Goal: Transaction & Acquisition: Obtain resource

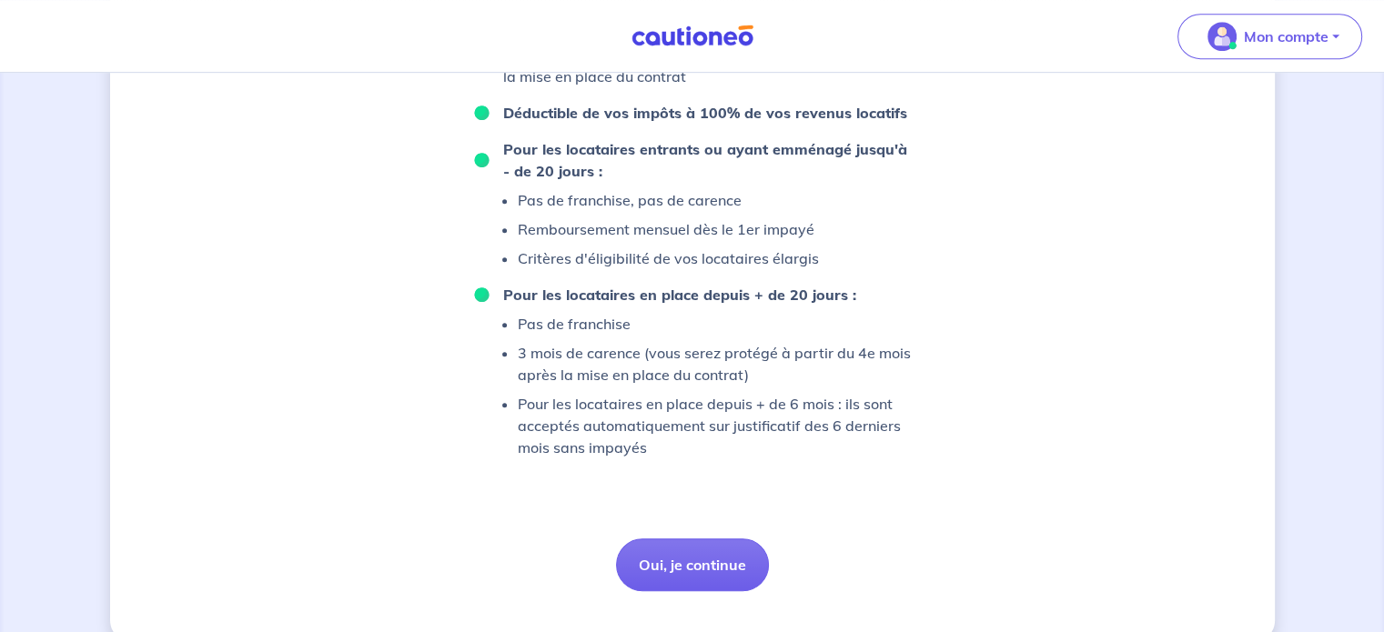
scroll to position [1023, 0]
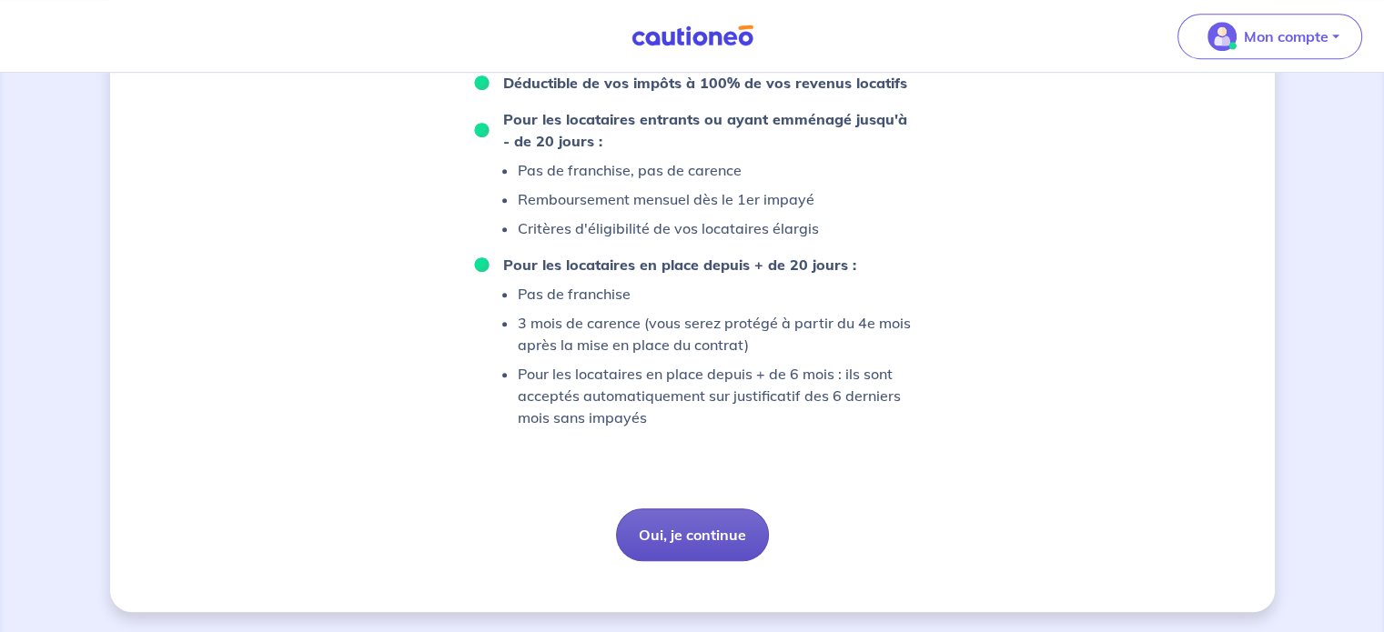
click at [699, 550] on button "Oui, je continue" at bounding box center [692, 534] width 153 height 53
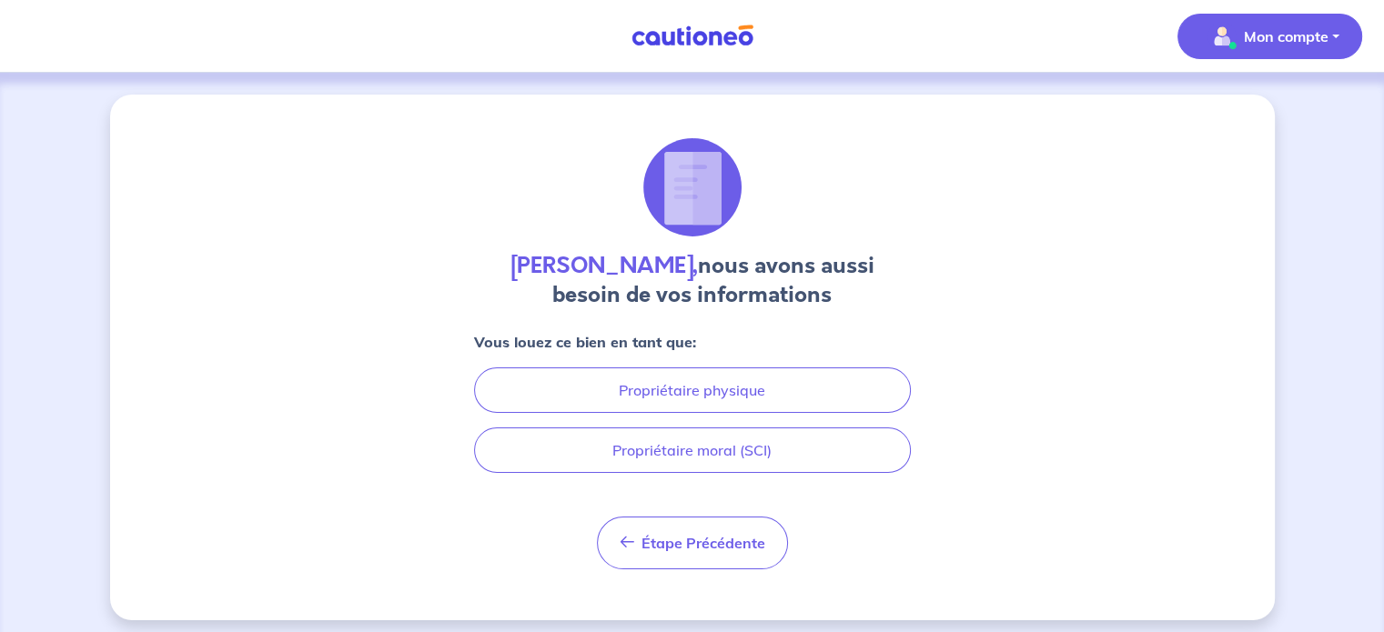
click at [1314, 28] on p "Mon compte" at bounding box center [1285, 36] width 85 height 22
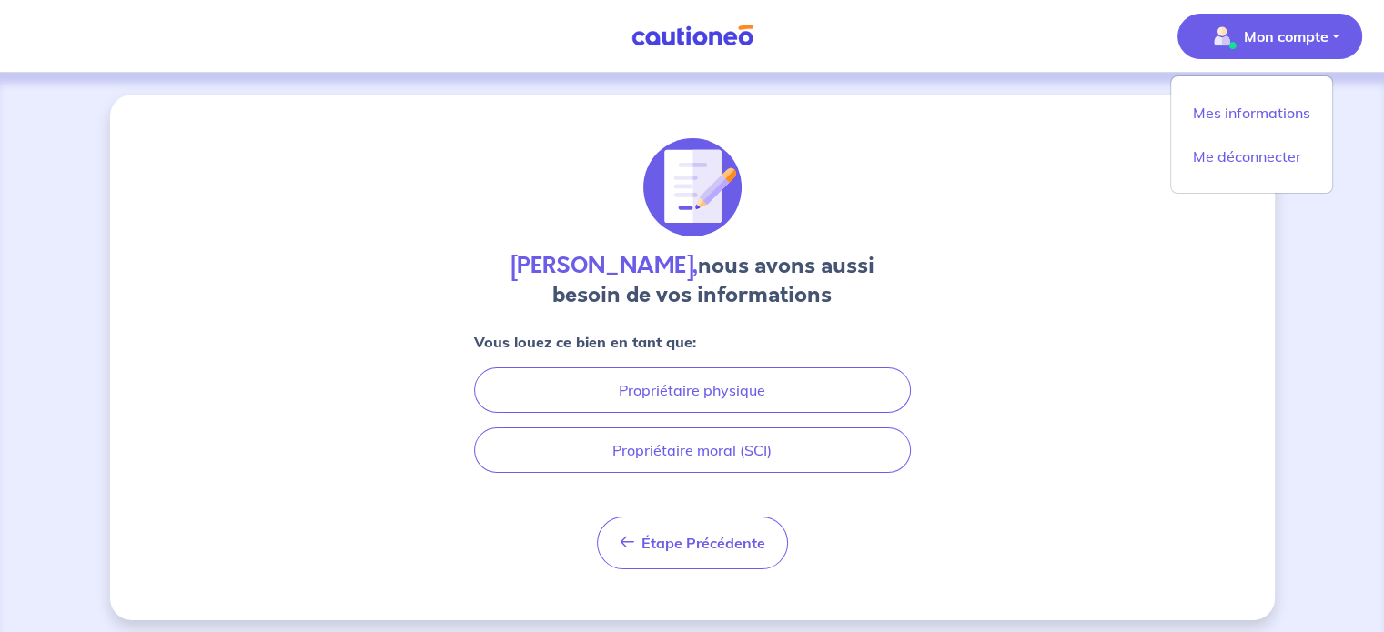
click at [779, 77] on div "Aline Lacroix, nous avons aussi besoin de vos informations Vous louez ce bien e…" at bounding box center [692, 357] width 1384 height 569
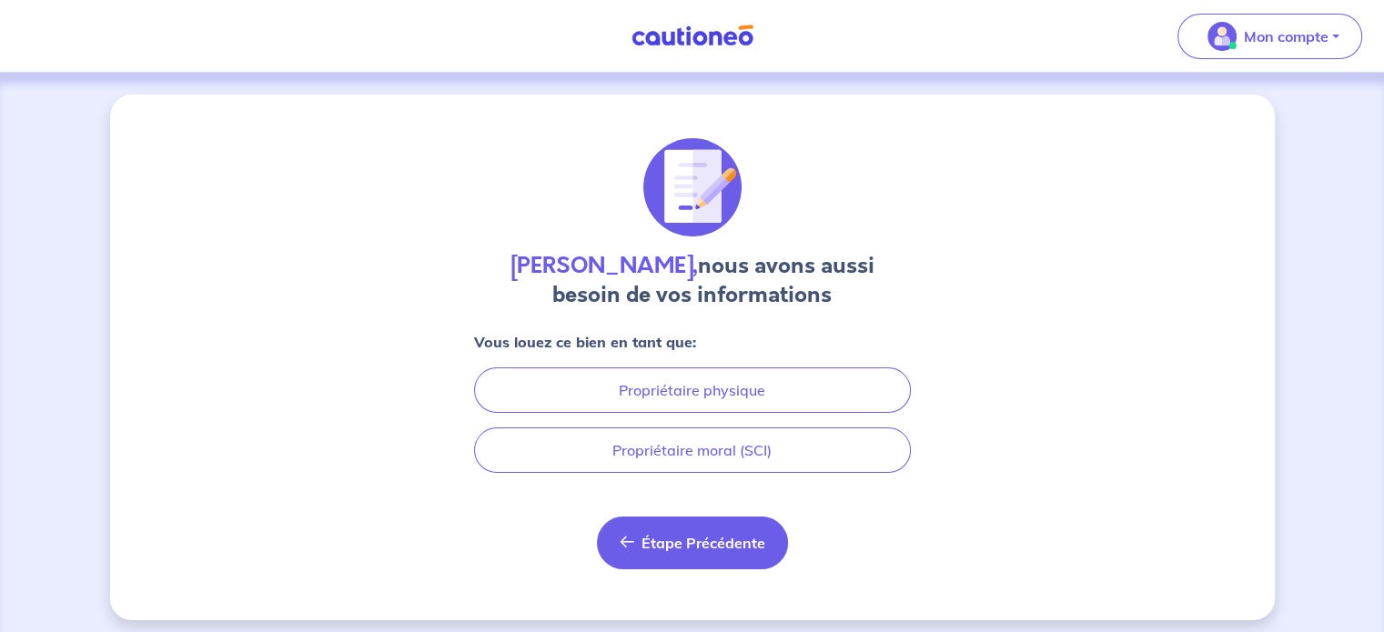
click at [681, 527] on button "Étape Précédente Précédent" at bounding box center [692, 543] width 191 height 53
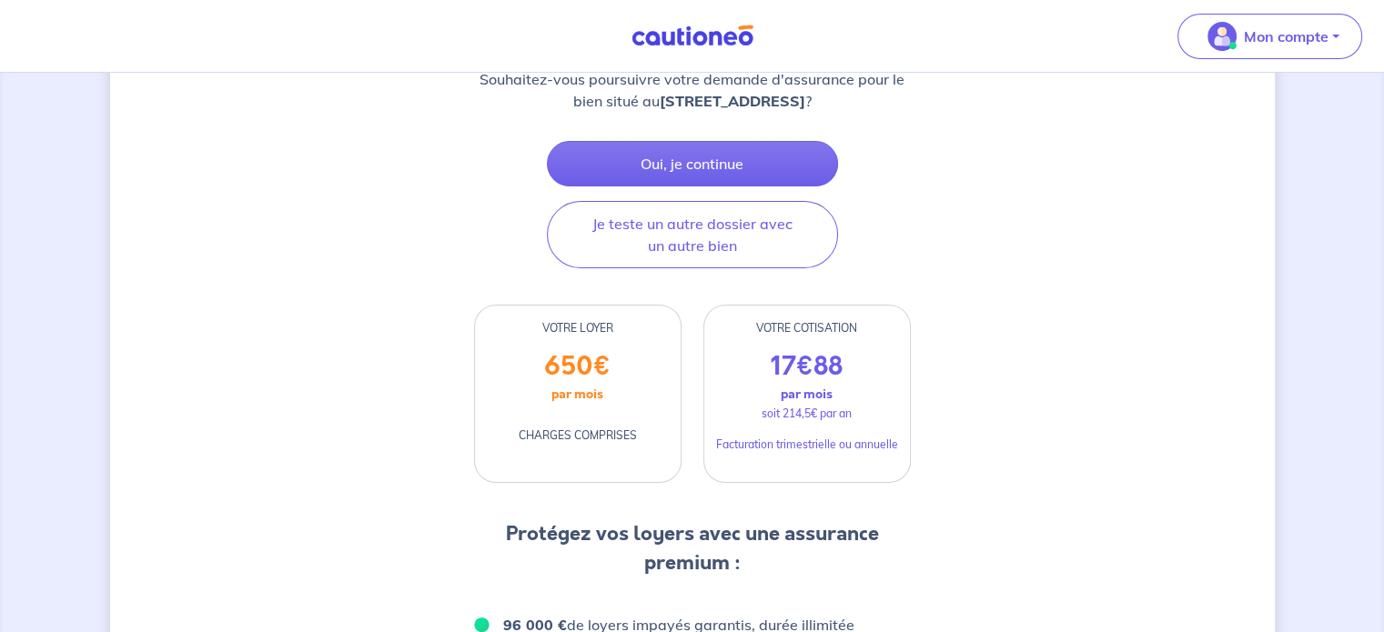
scroll to position [294, 0]
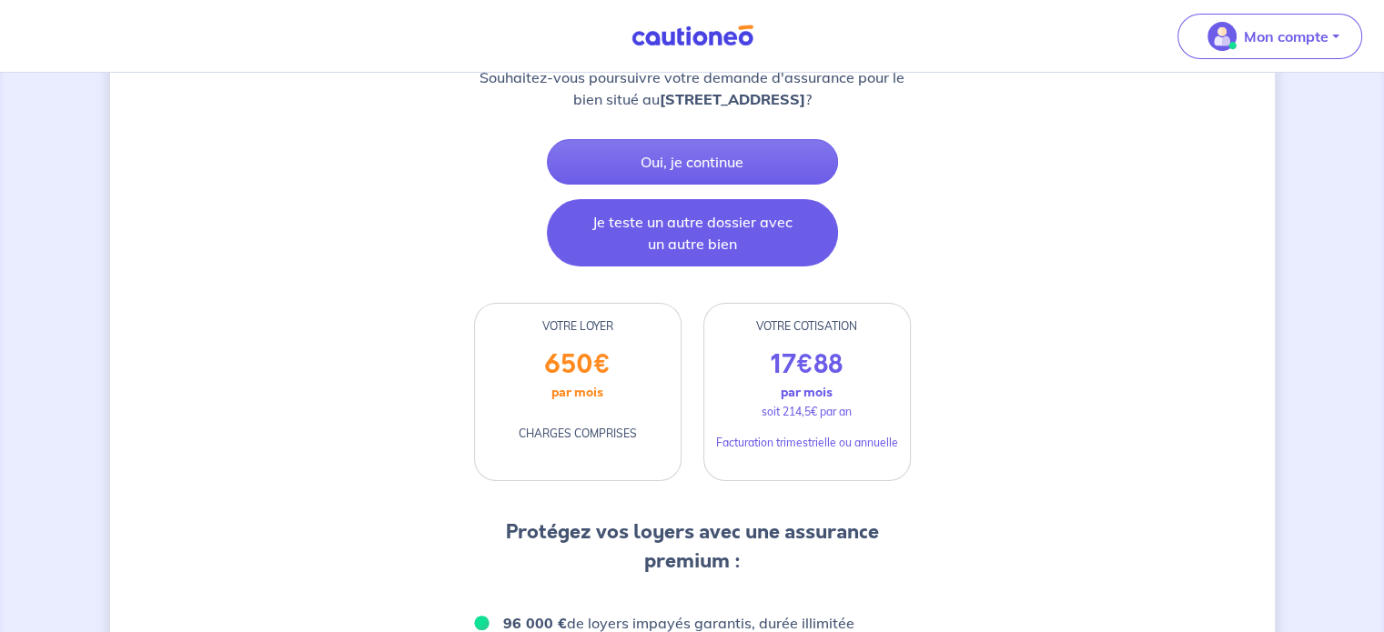
click at [735, 212] on button "Je teste un autre dossier avec un autre bien" at bounding box center [692, 232] width 291 height 67
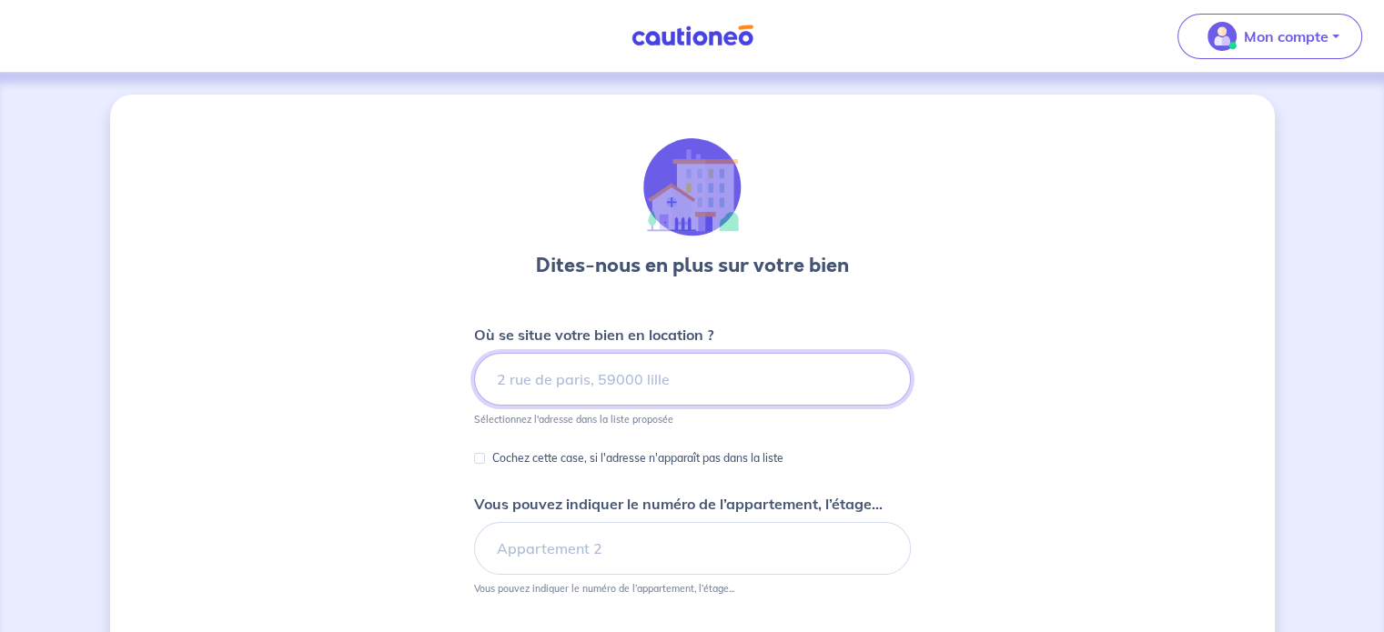
click at [730, 397] on input at bounding box center [692, 379] width 437 height 53
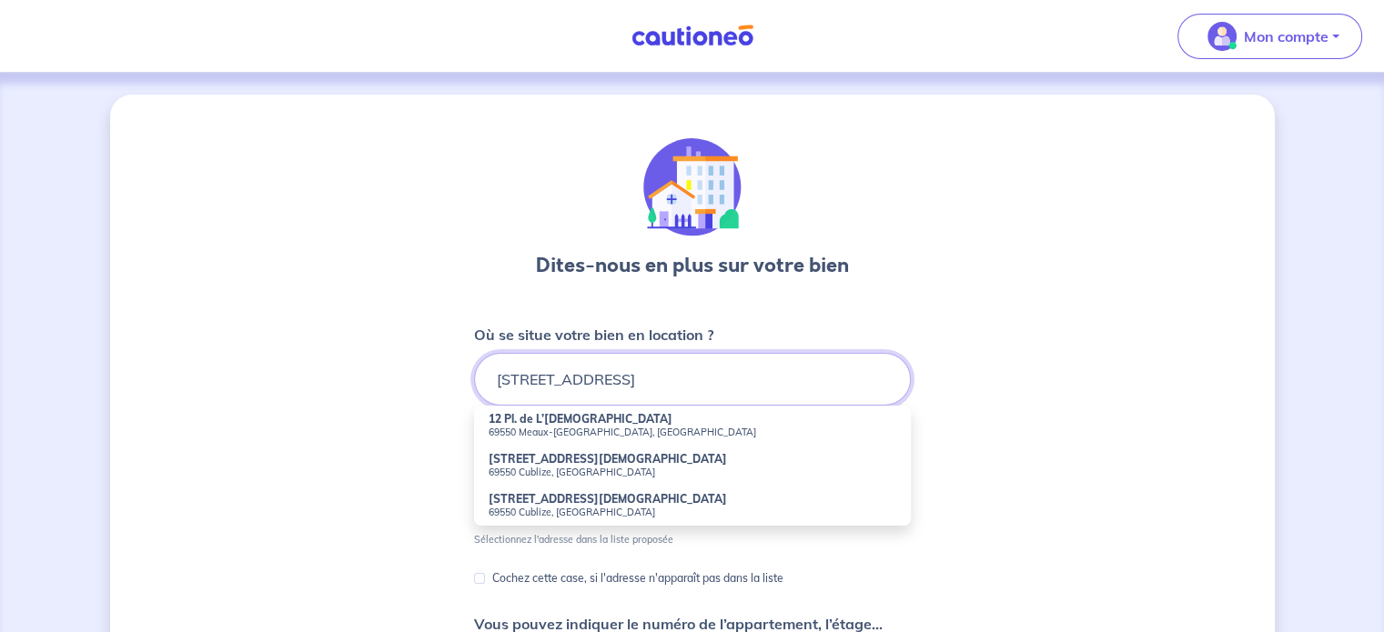
click at [710, 372] on input "12 place de l'église 69550" at bounding box center [692, 379] width 437 height 53
click at [550, 377] on input "12 place de l'église 69550" at bounding box center [692, 379] width 437 height 53
click at [742, 367] on input "12 place de l'église 69550" at bounding box center [692, 379] width 437 height 53
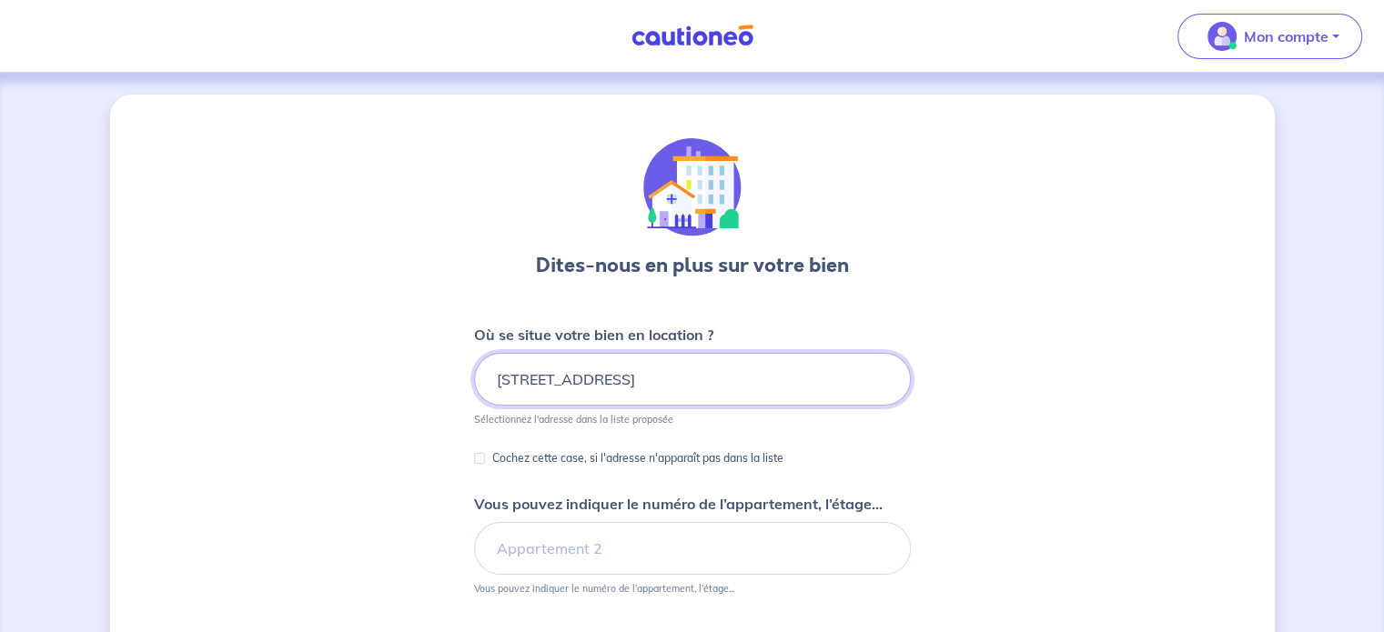
drag, startPoint x: 795, startPoint y: 367, endPoint x: 630, endPoint y: 381, distance: 165.3
click at [630, 381] on input "12 place de l'église 69550 saint jean la bu" at bounding box center [692, 379] width 437 height 53
click at [625, 382] on input "12 place de l'église 69550 saint jean la bu" at bounding box center [692, 379] width 437 height 53
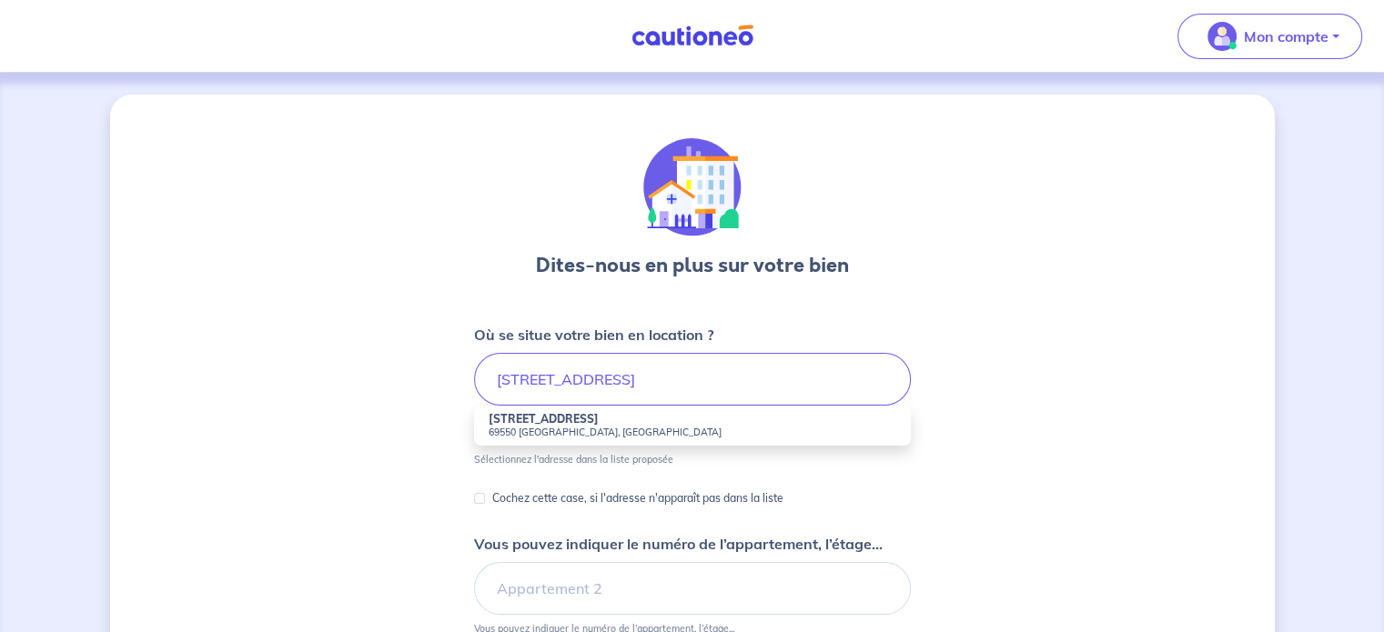
click at [709, 422] on li "12 Place Saint-Jean 69550 Saint-Jean-la-Bussière, France" at bounding box center [692, 426] width 437 height 40
type input "12 Place Saint-Jean, 69550 Saint-Jean-la-Bussière, France"
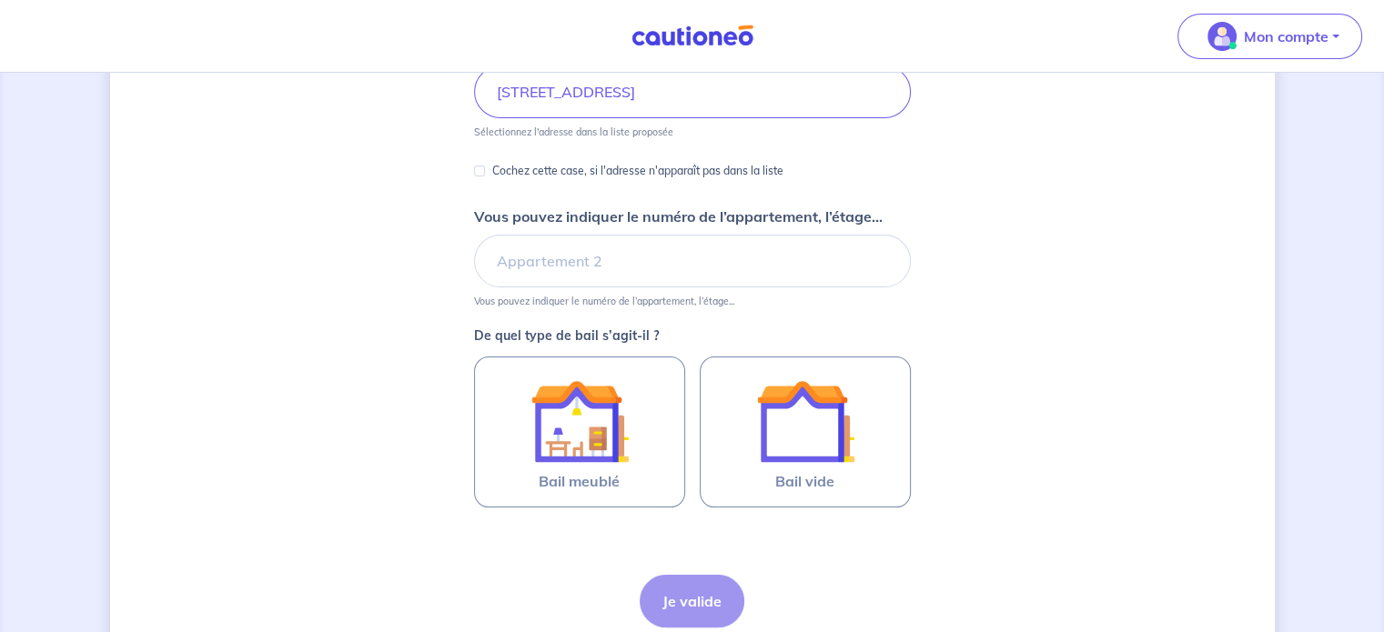
scroll to position [290, 0]
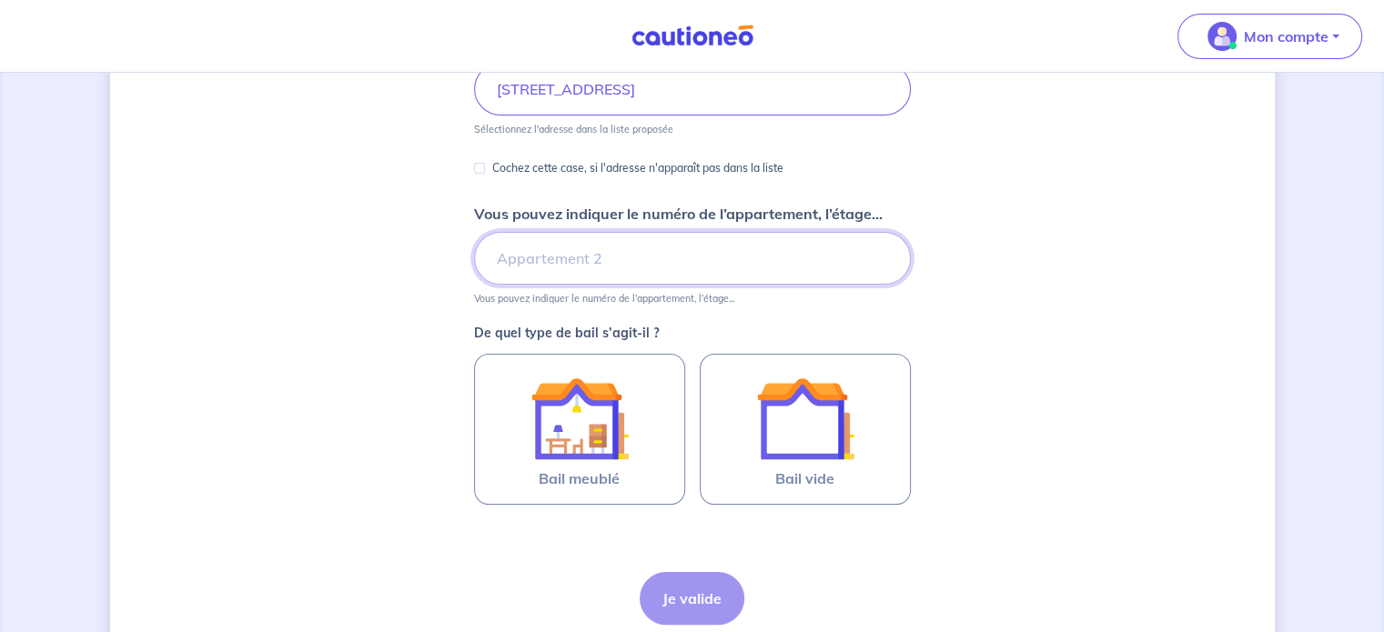
click at [748, 282] on input "Vous pouvez indiquer le numéro de l’appartement, l’étage..." at bounding box center [692, 258] width 437 height 53
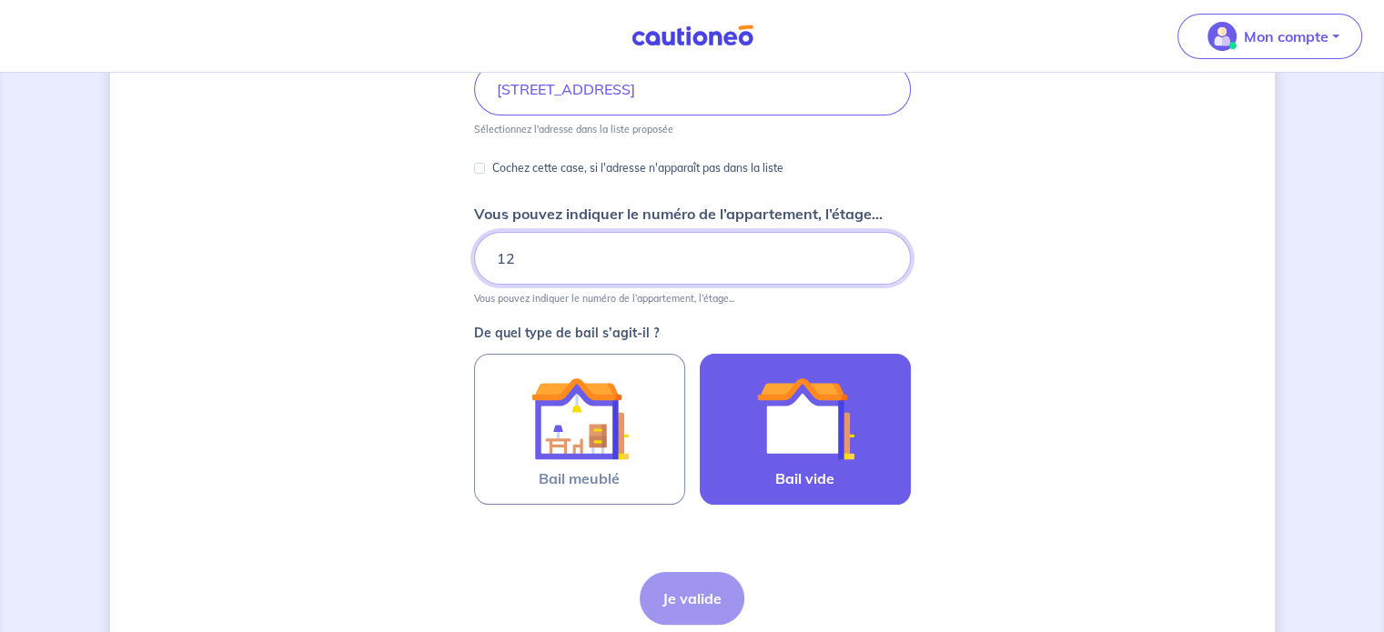
type input "12"
click at [786, 490] on label "Bail vide" at bounding box center [805, 429] width 211 height 151
click at [0, 0] on input "Bail vide" at bounding box center [0, 0] width 0 height 0
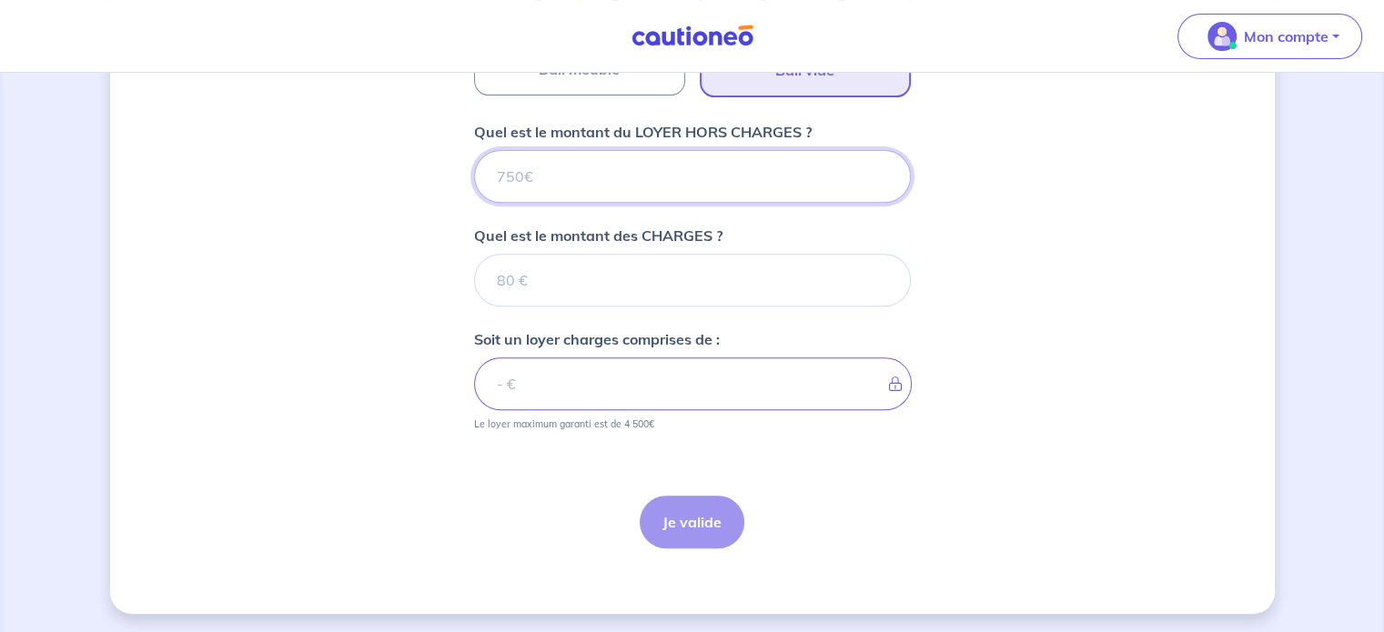
scroll to position [0, 0]
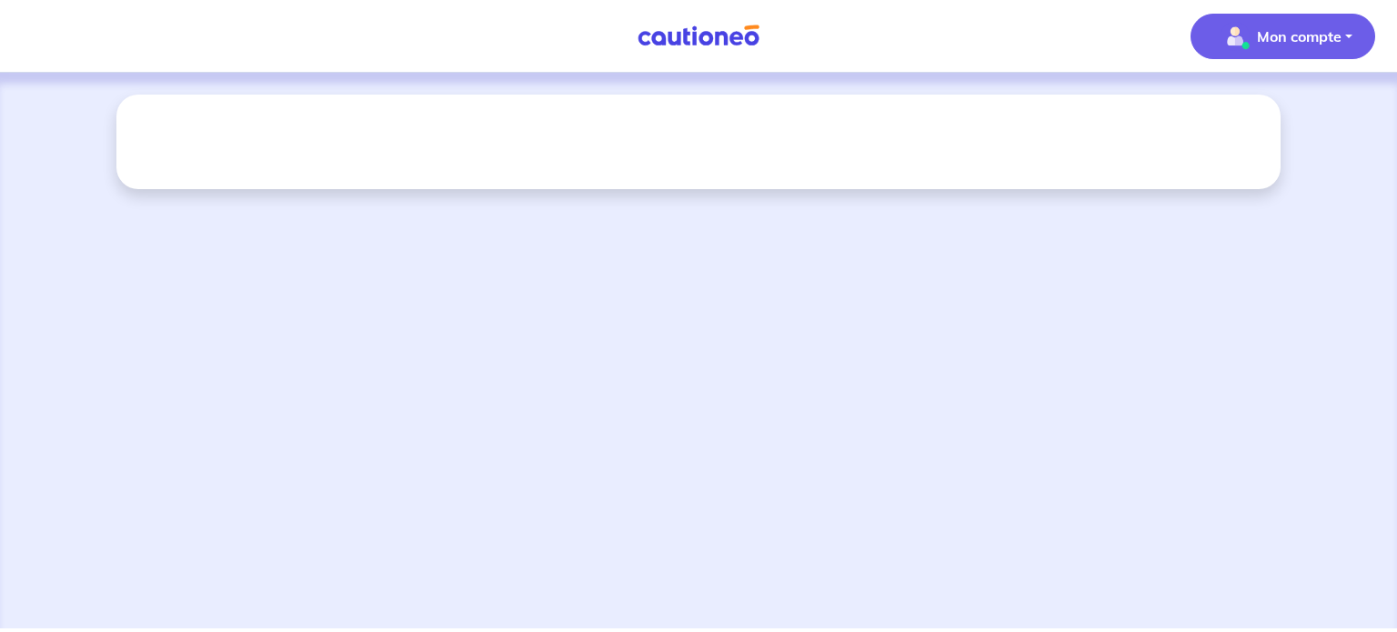
click at [1292, 27] on p "Mon compte" at bounding box center [1299, 36] width 85 height 22
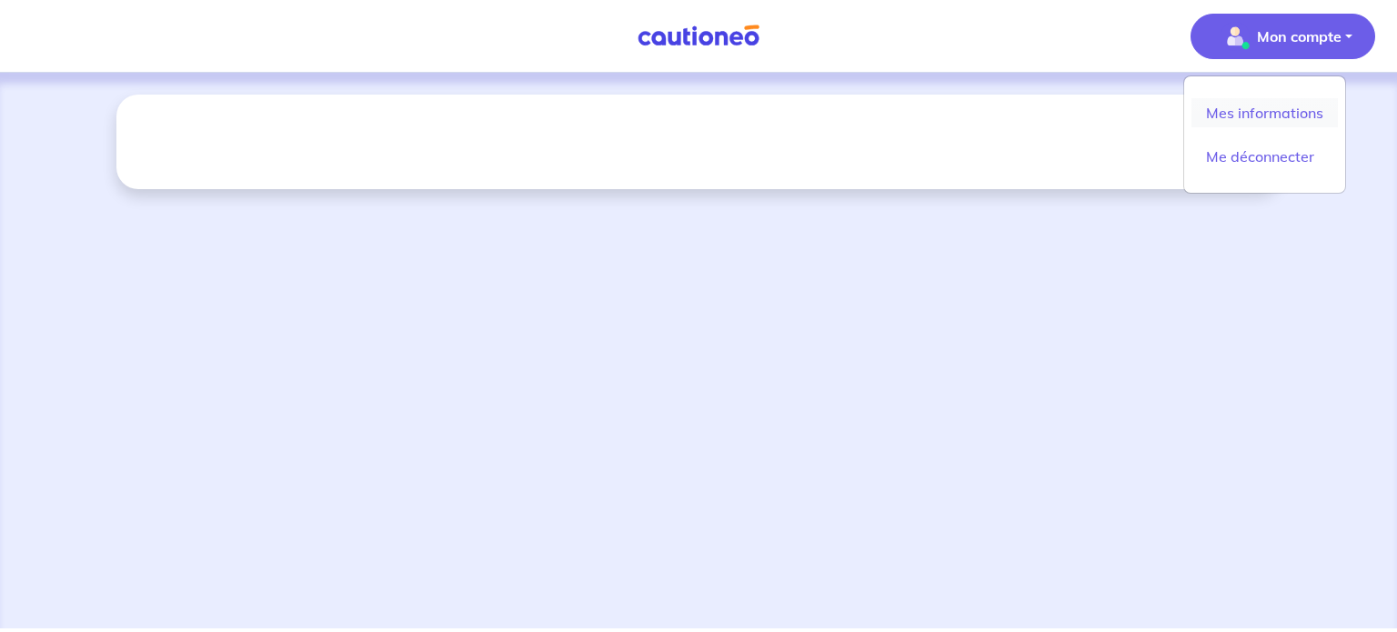
click at [1237, 108] on link "Mes informations" at bounding box center [1265, 112] width 146 height 29
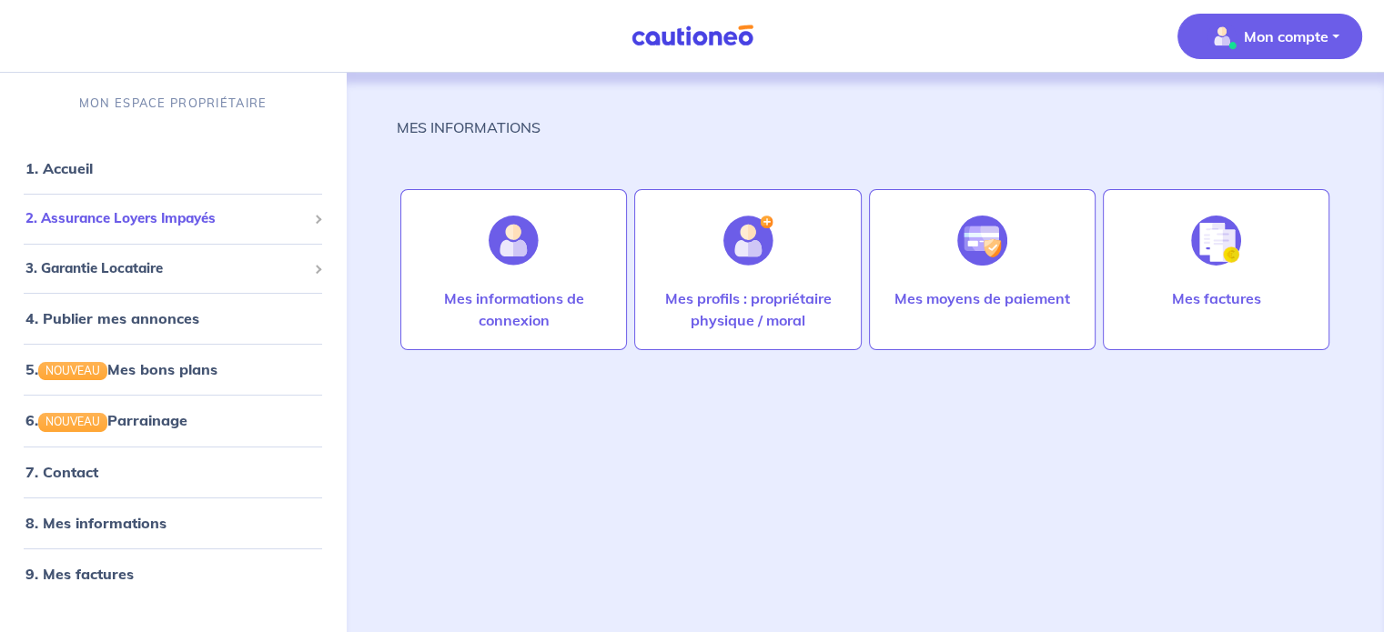
click at [166, 225] on span "2. Assurance Loyers Impayés" at bounding box center [165, 218] width 281 height 21
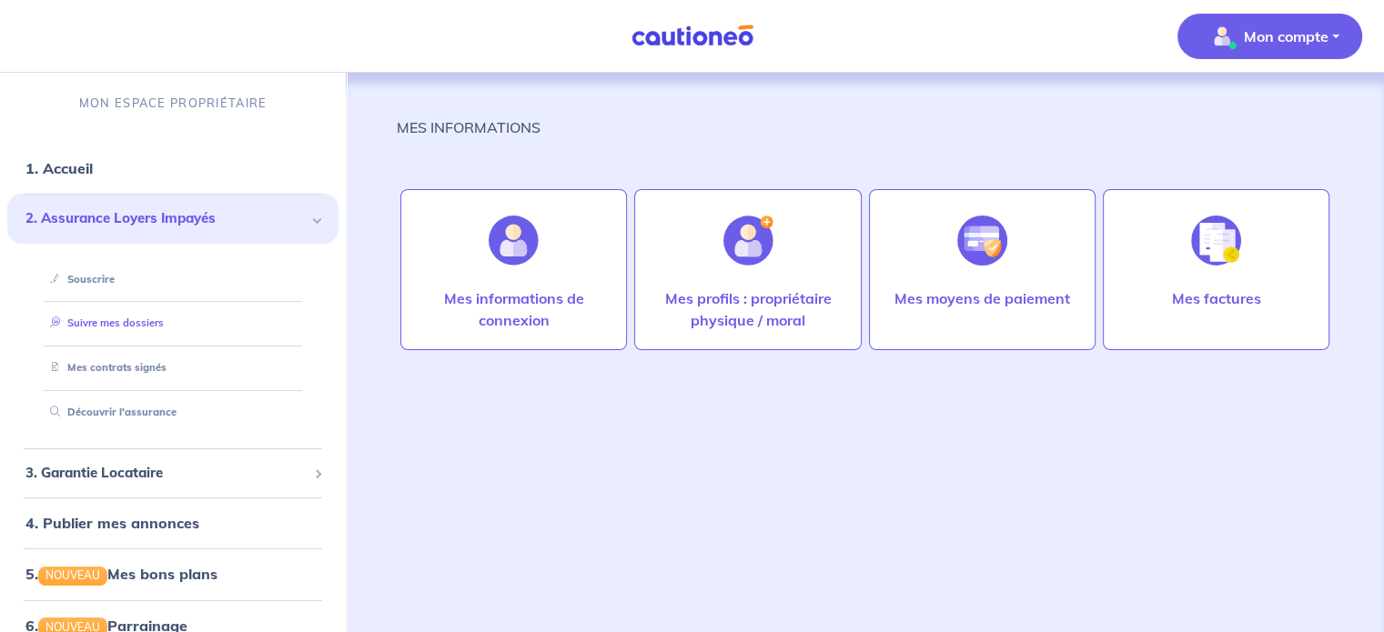
click at [164, 320] on link "Suivre mes dossiers" at bounding box center [103, 323] width 121 height 13
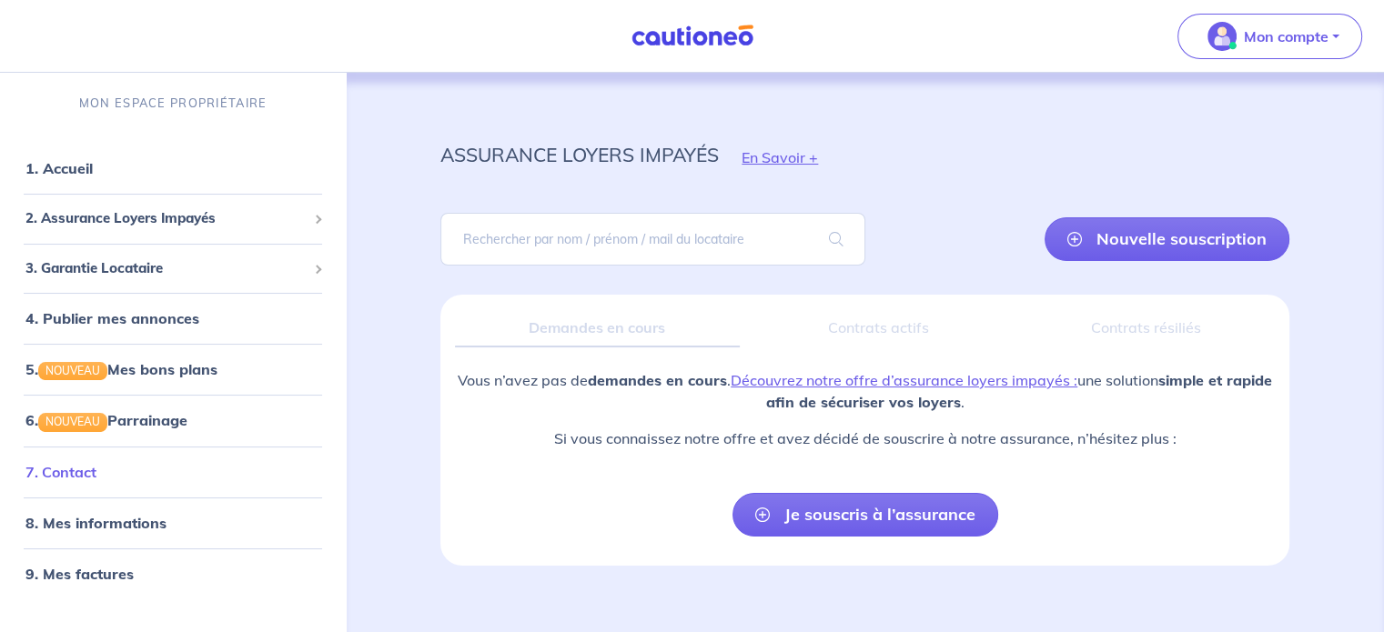
click at [96, 469] on link "7. Contact" at bounding box center [60, 472] width 71 height 18
click at [25, 463] on link "7. Contact" at bounding box center [61, 472] width 73 height 18
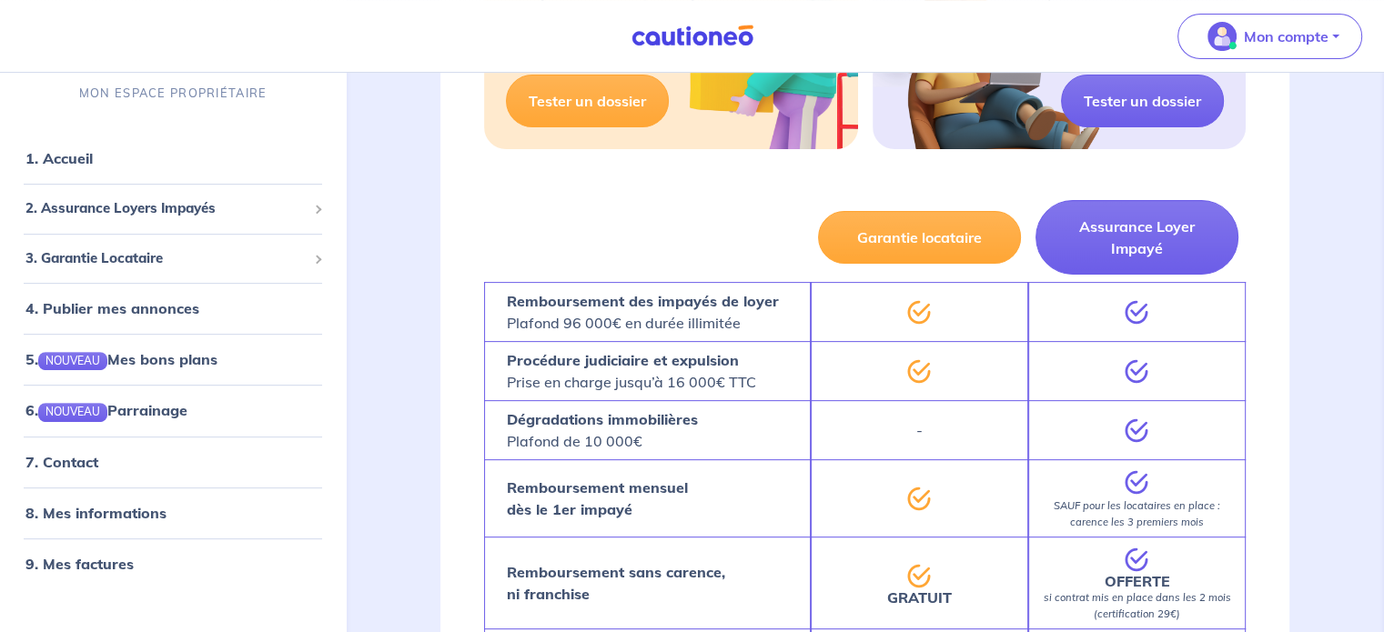
scroll to position [539, 0]
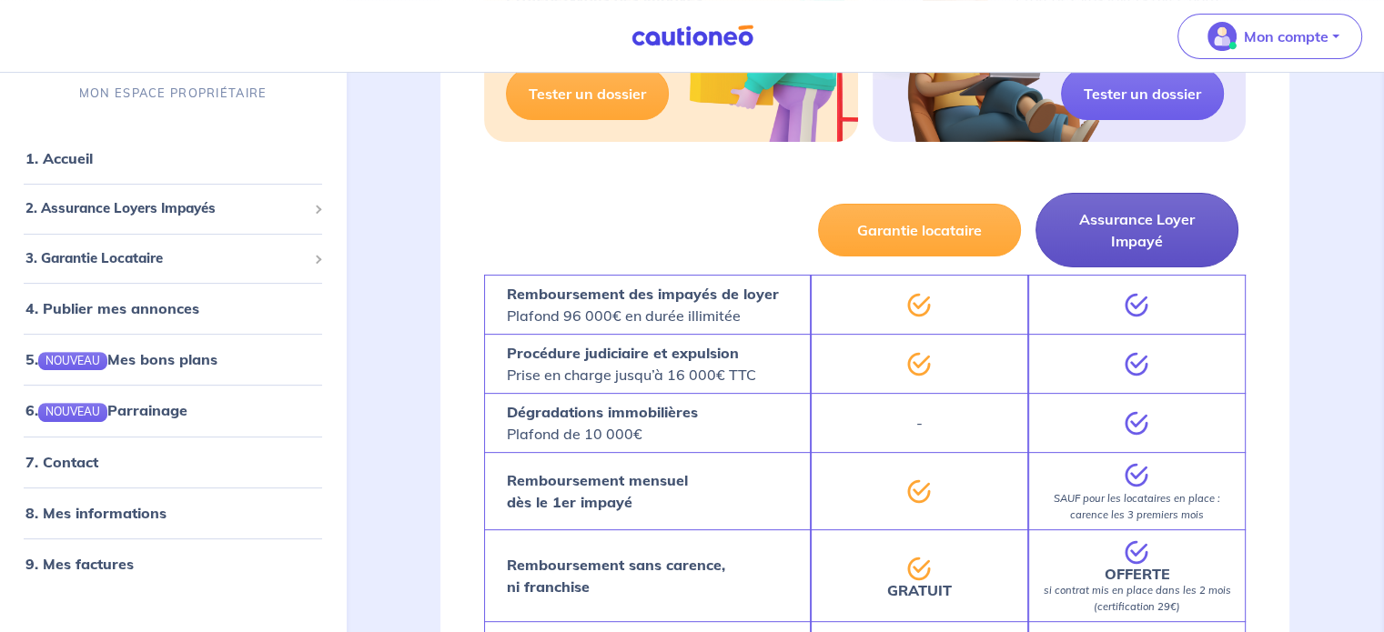
click at [1143, 232] on button "Assurance Loyer Impayé" at bounding box center [1136, 230] width 203 height 75
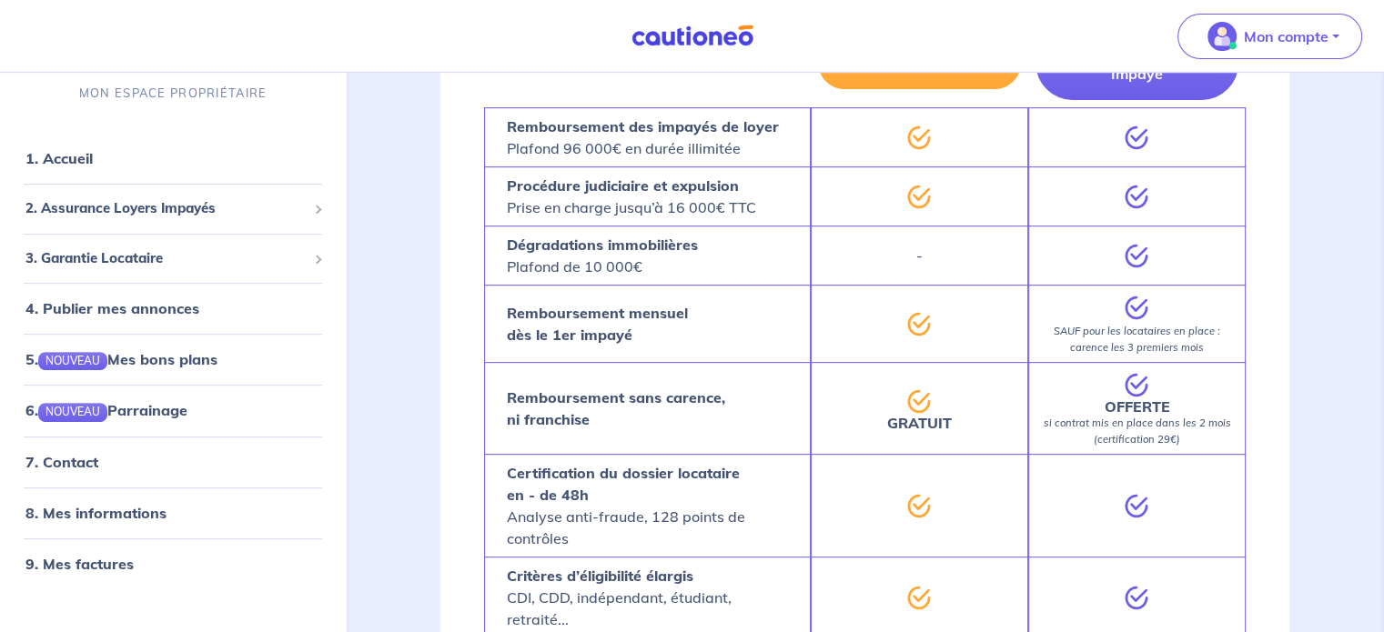
scroll to position [2165, 0]
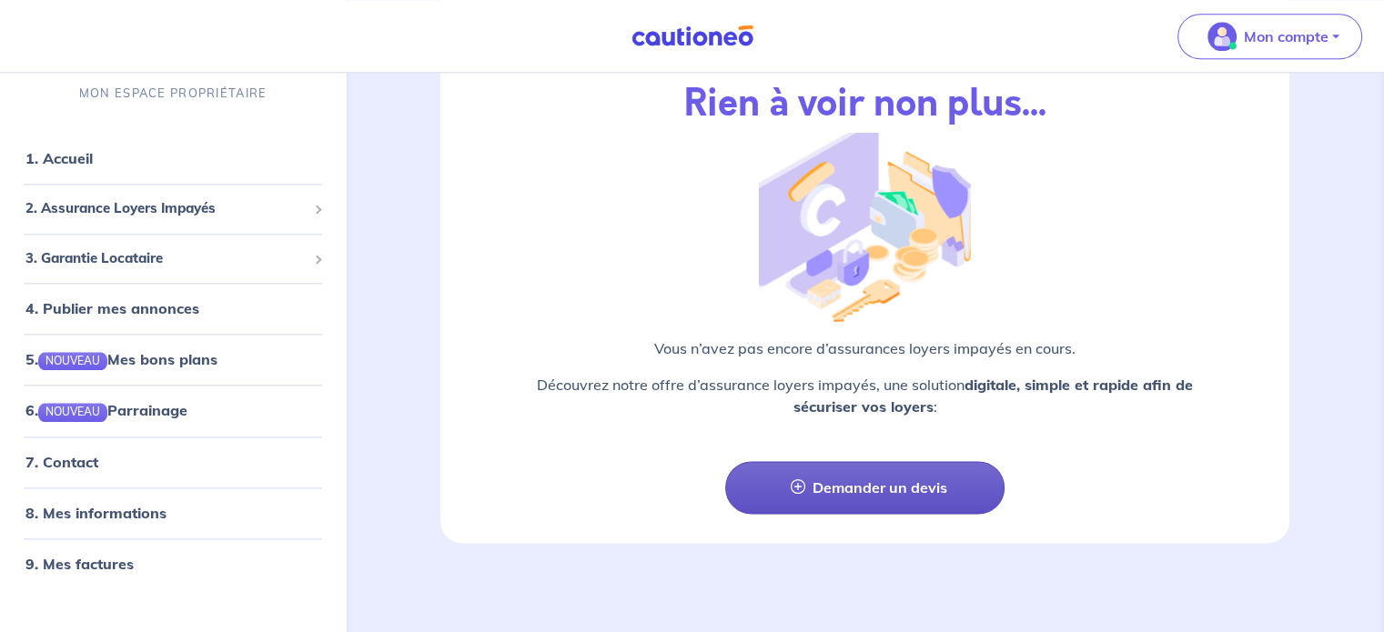
click at [881, 501] on link "Demander un devis" at bounding box center [864, 487] width 279 height 53
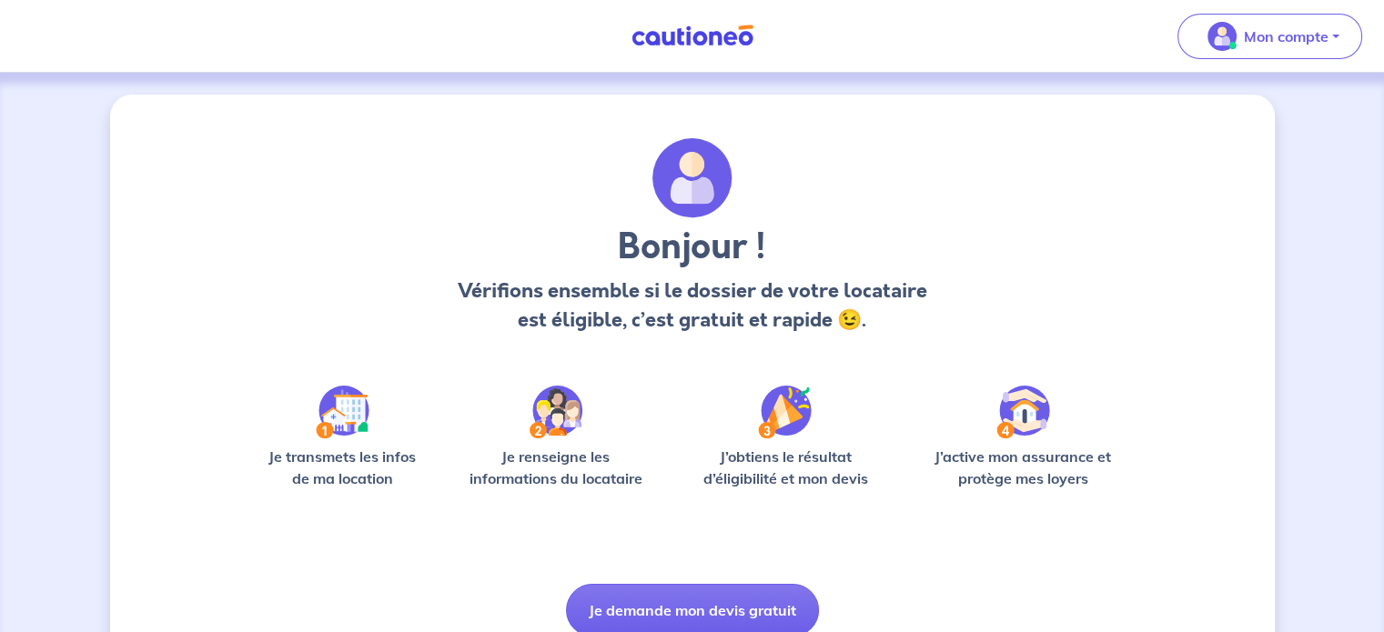
scroll to position [76, 0]
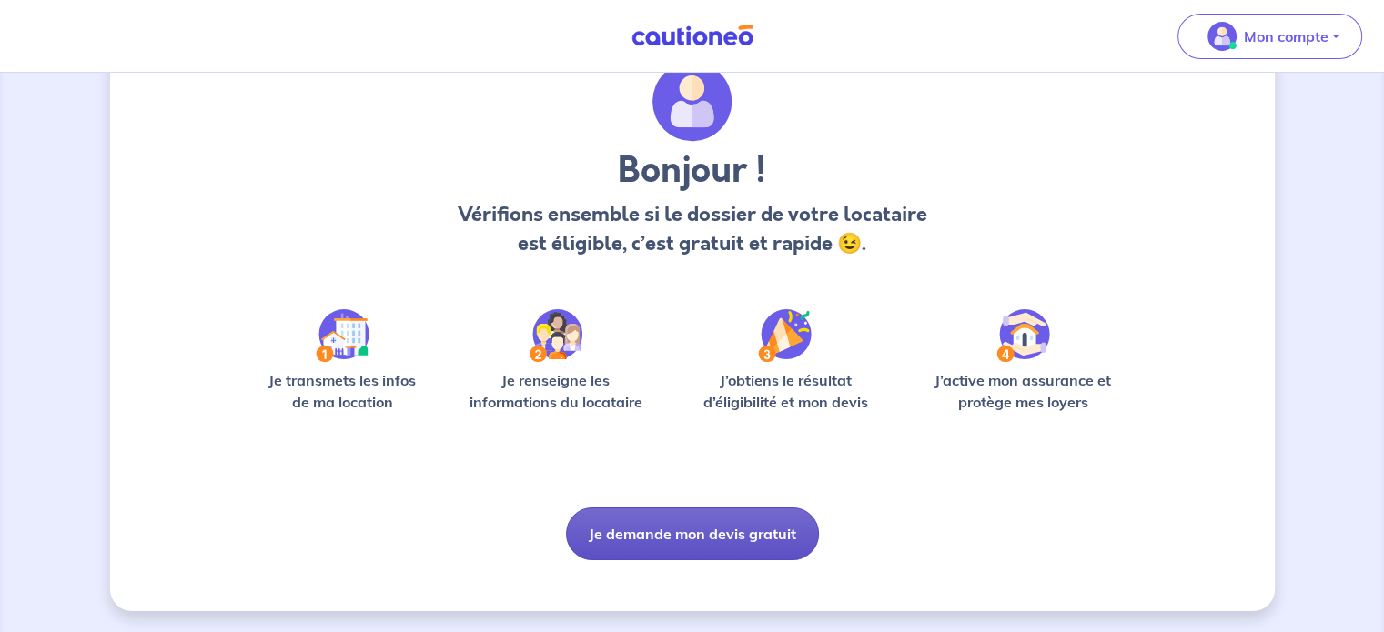
click at [664, 533] on button "Je demande mon devis gratuit" at bounding box center [692, 534] width 253 height 53
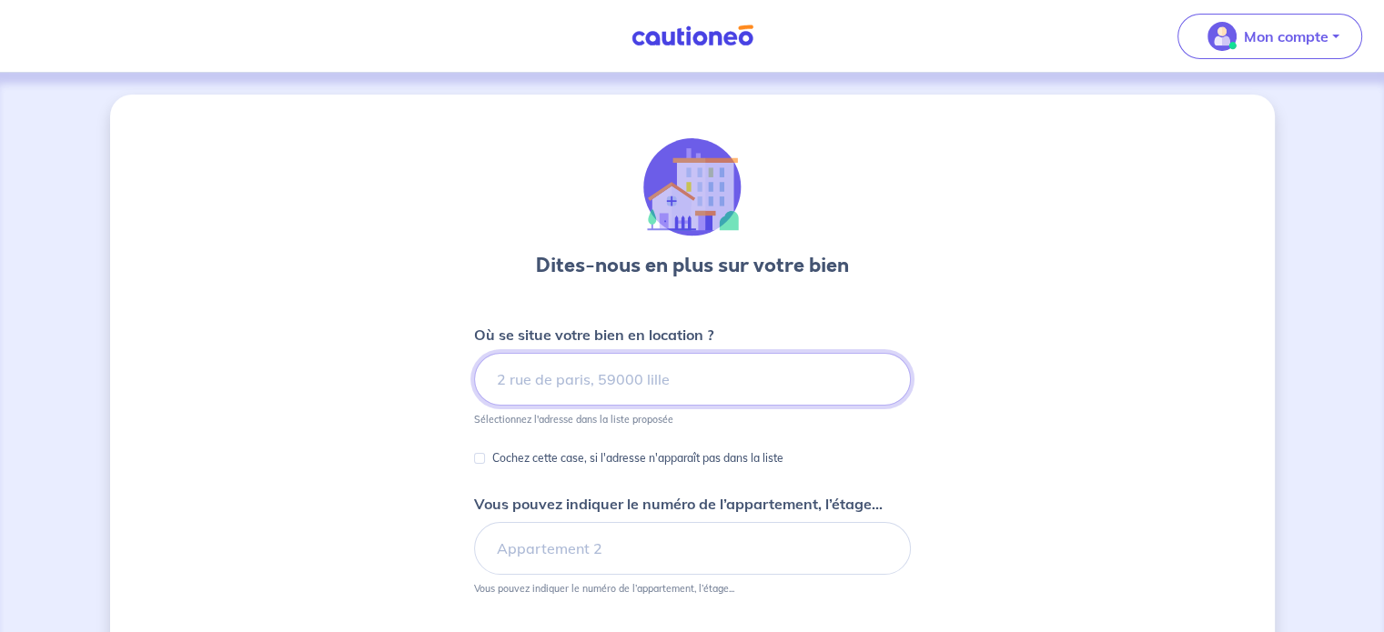
click at [819, 400] on input at bounding box center [692, 379] width 437 height 53
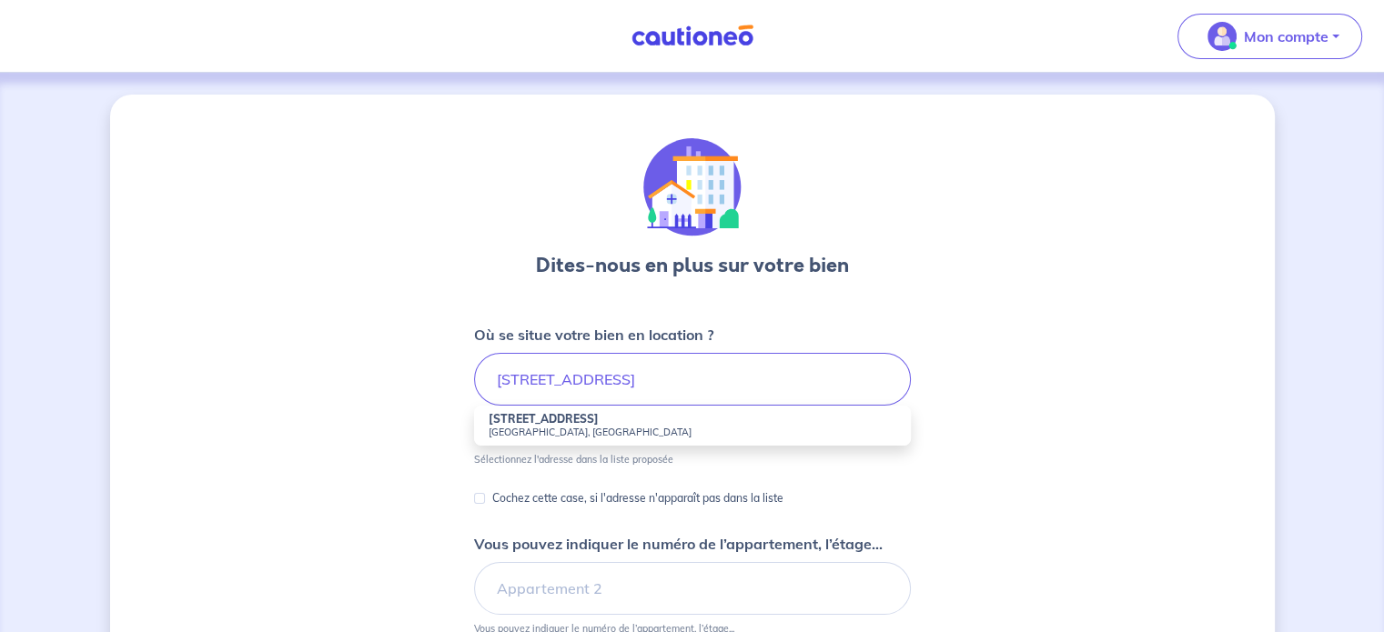
click at [566, 426] on small "[GEOGRAPHIC_DATA], [GEOGRAPHIC_DATA]" at bounding box center [692, 432] width 408 height 13
type input "[STREET_ADDRESS]"
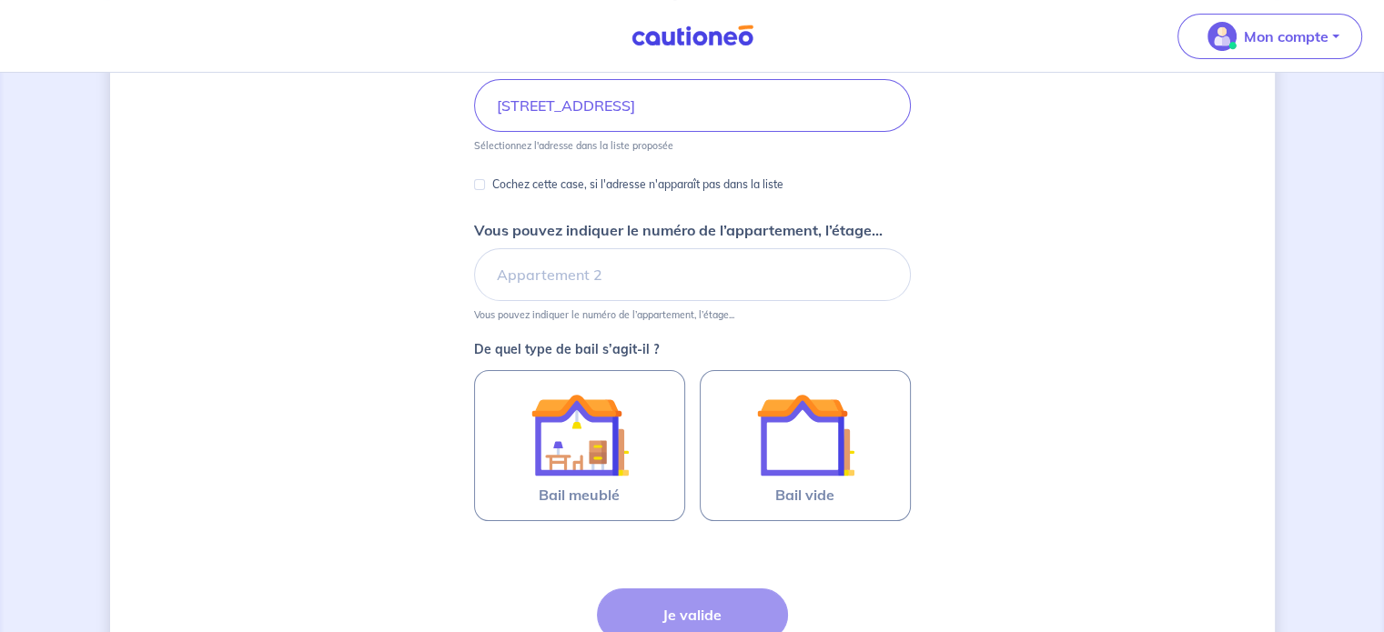
scroll to position [374, 0]
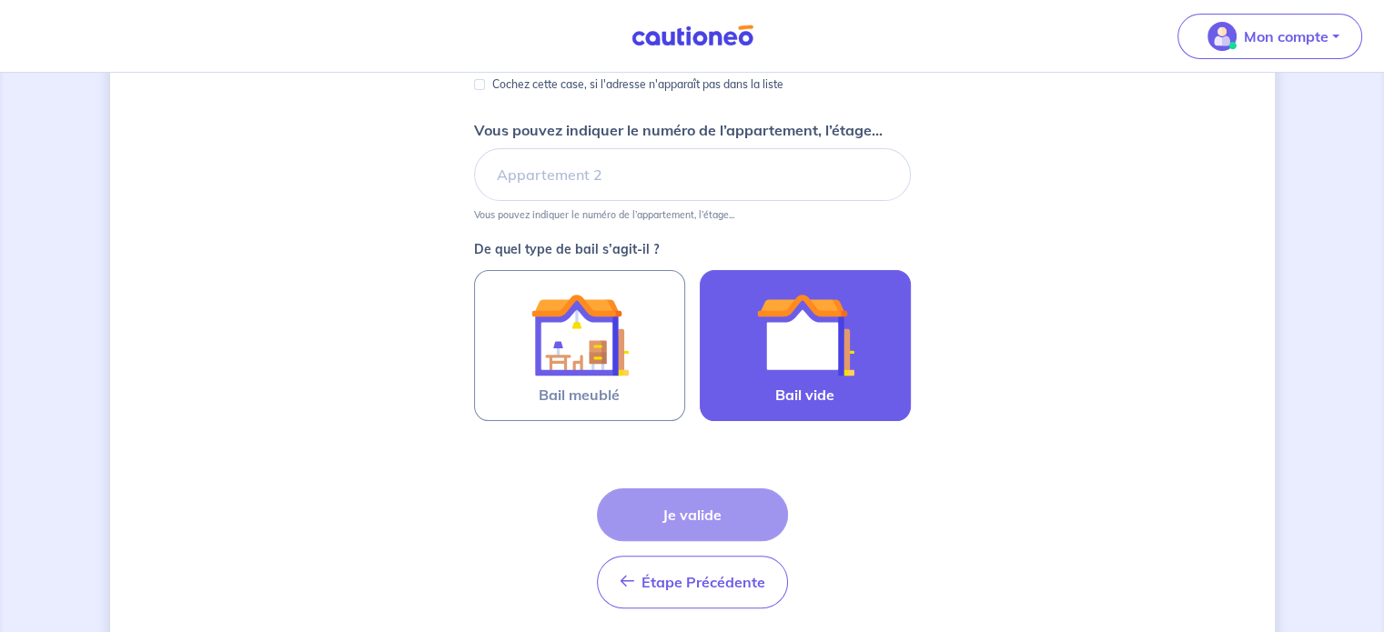
click at [804, 322] on img at bounding box center [805, 335] width 98 height 98
click at [0, 0] on input "Bail vide" at bounding box center [0, 0] width 0 height 0
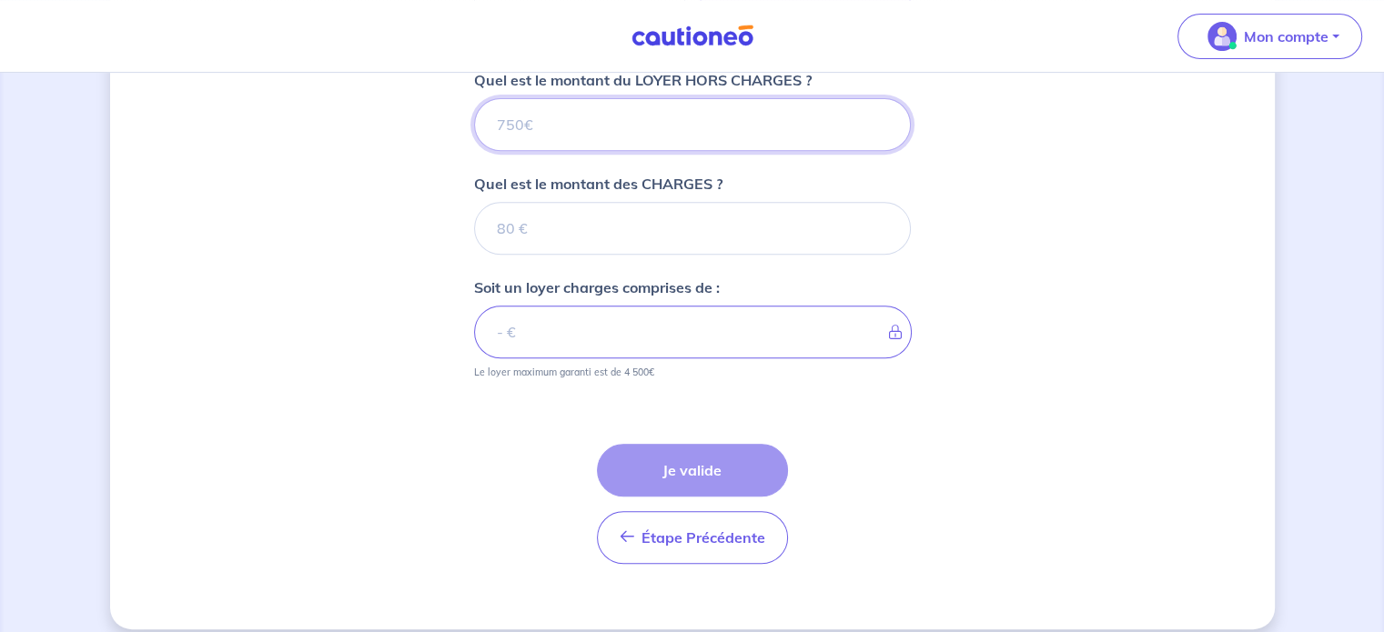
scroll to position [767, 0]
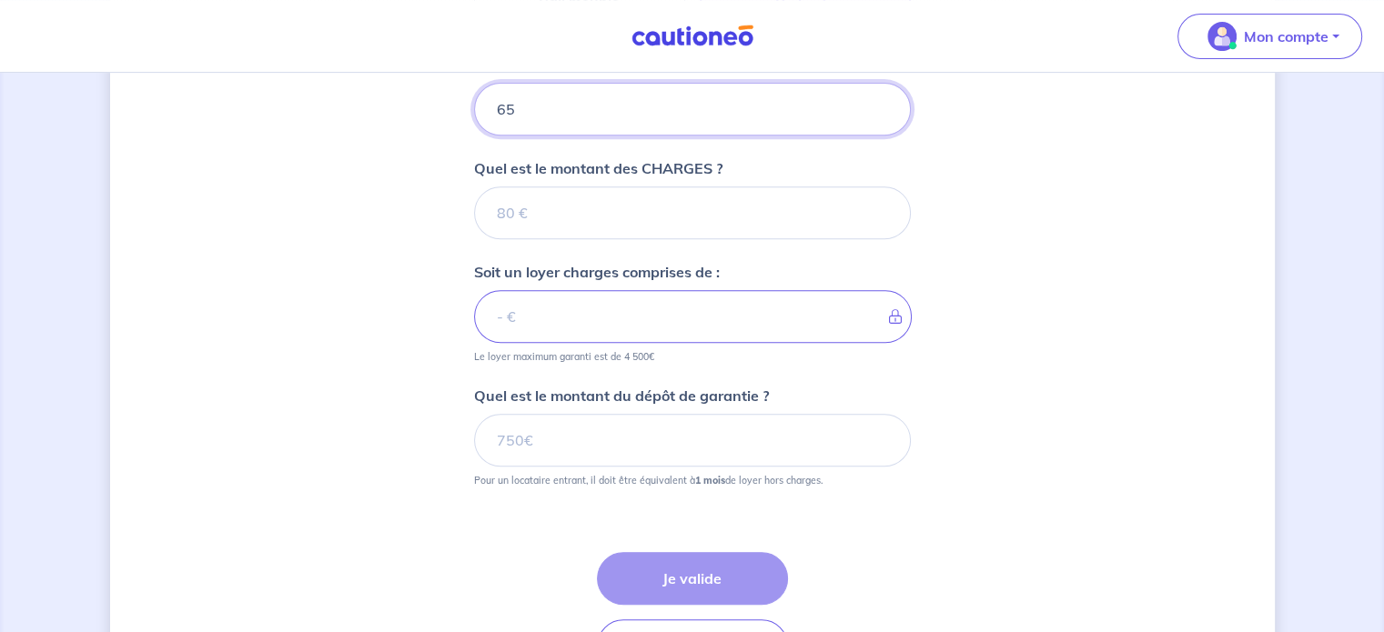
type input "650"
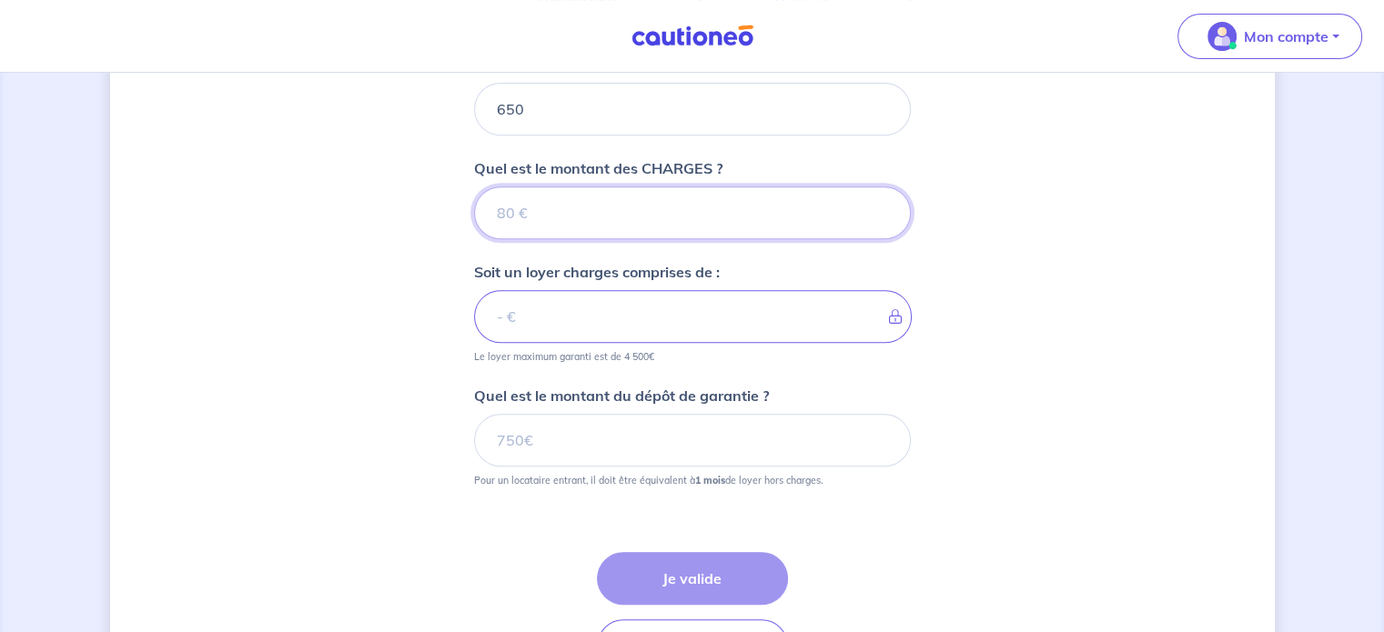
click at [593, 234] on input "Quel est le montant des CHARGES ?" at bounding box center [692, 212] width 437 height 53
type input "0"
type input "650"
type input "0"
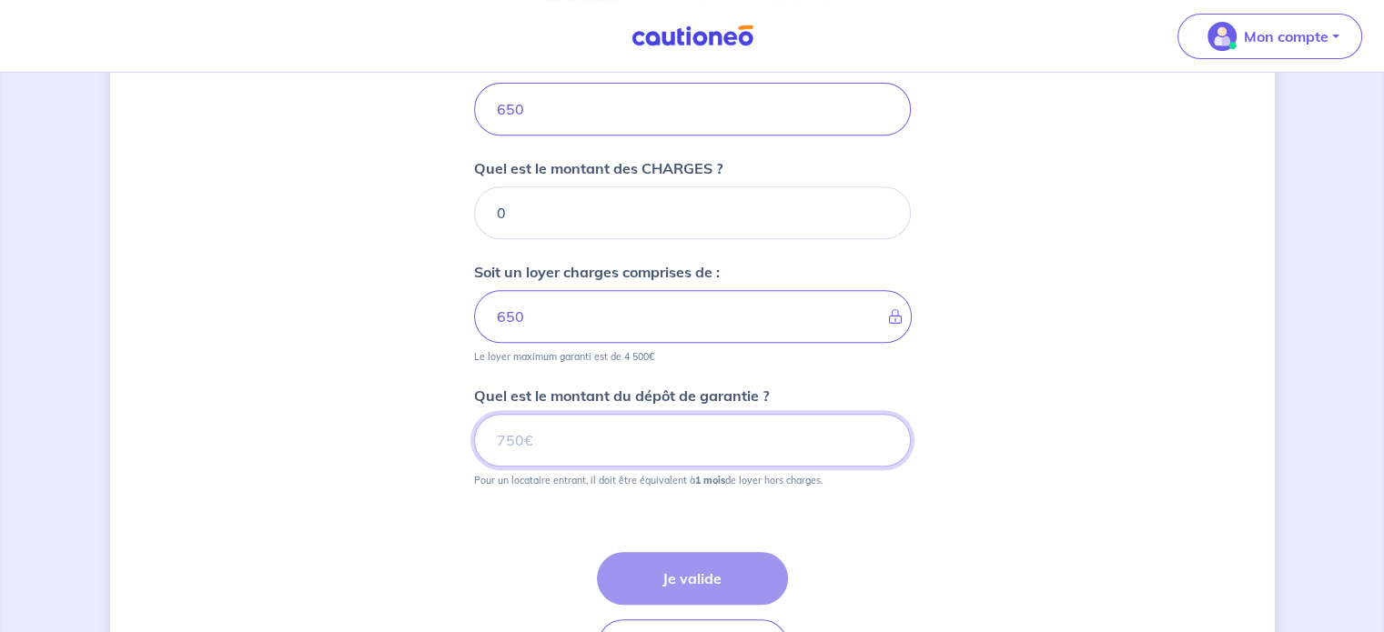
click at [638, 437] on input "Quel est le montant du dépôt de garantie ?" at bounding box center [692, 440] width 437 height 53
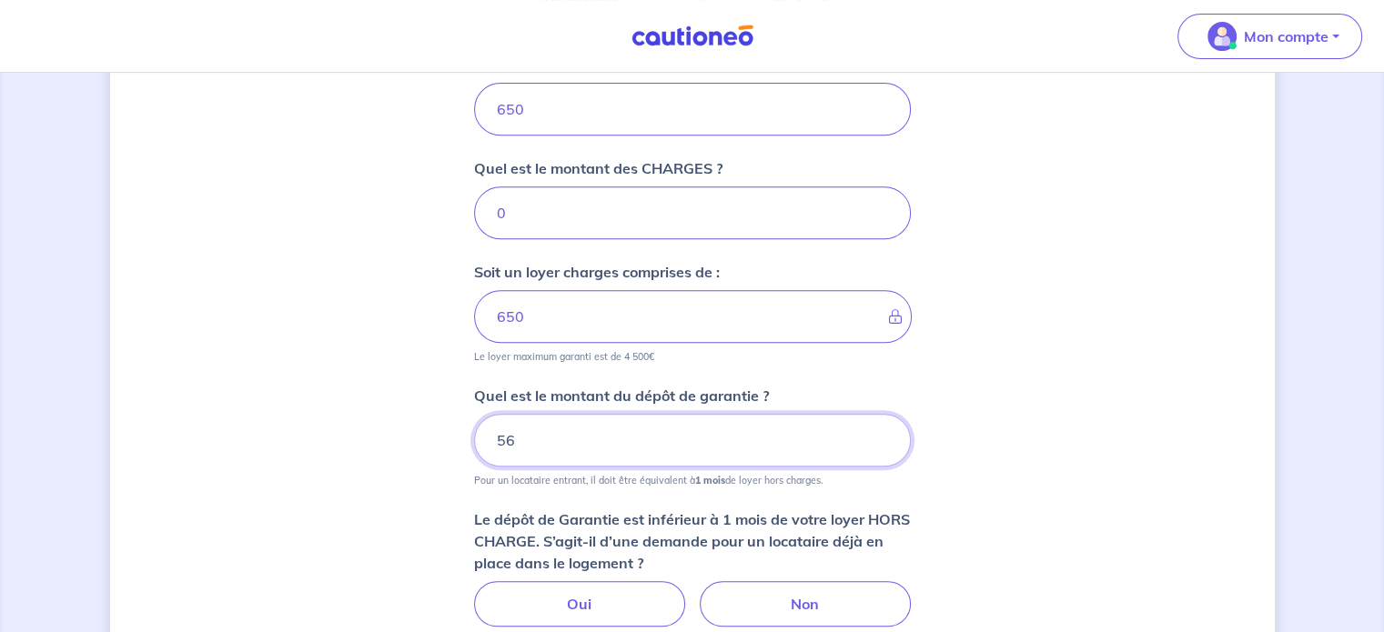
type input "5"
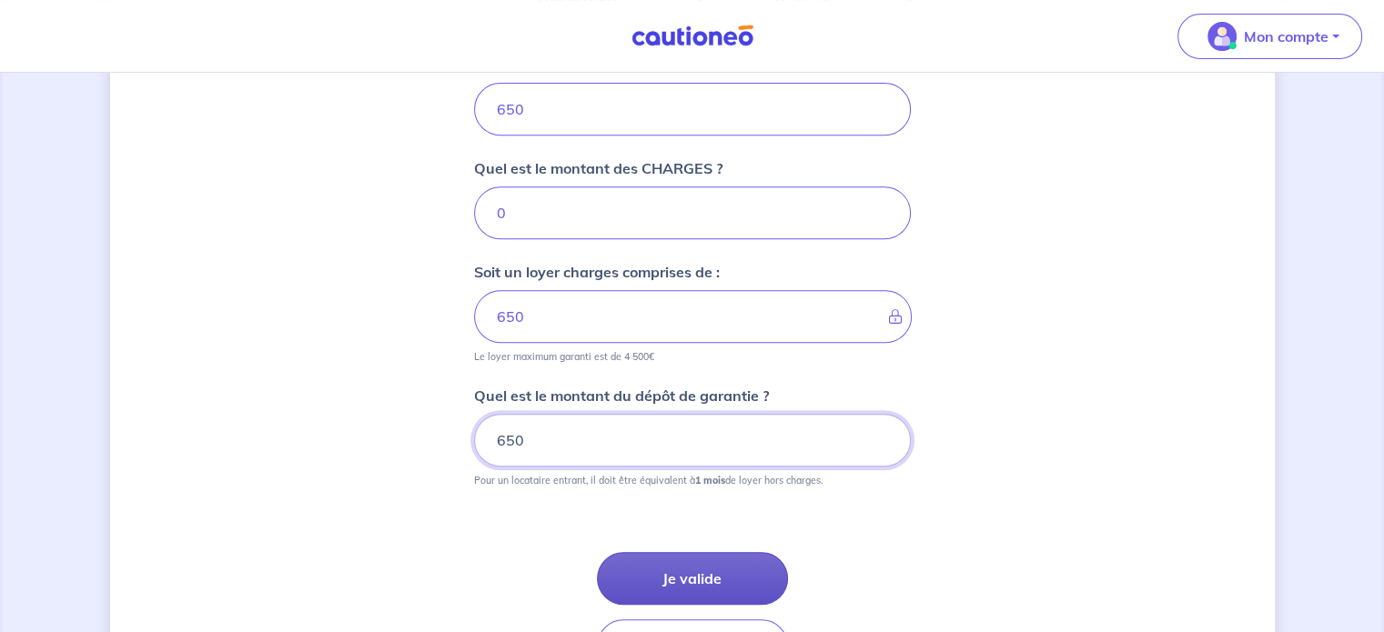
type input "650"
click at [702, 583] on button "Je valide" at bounding box center [692, 578] width 191 height 53
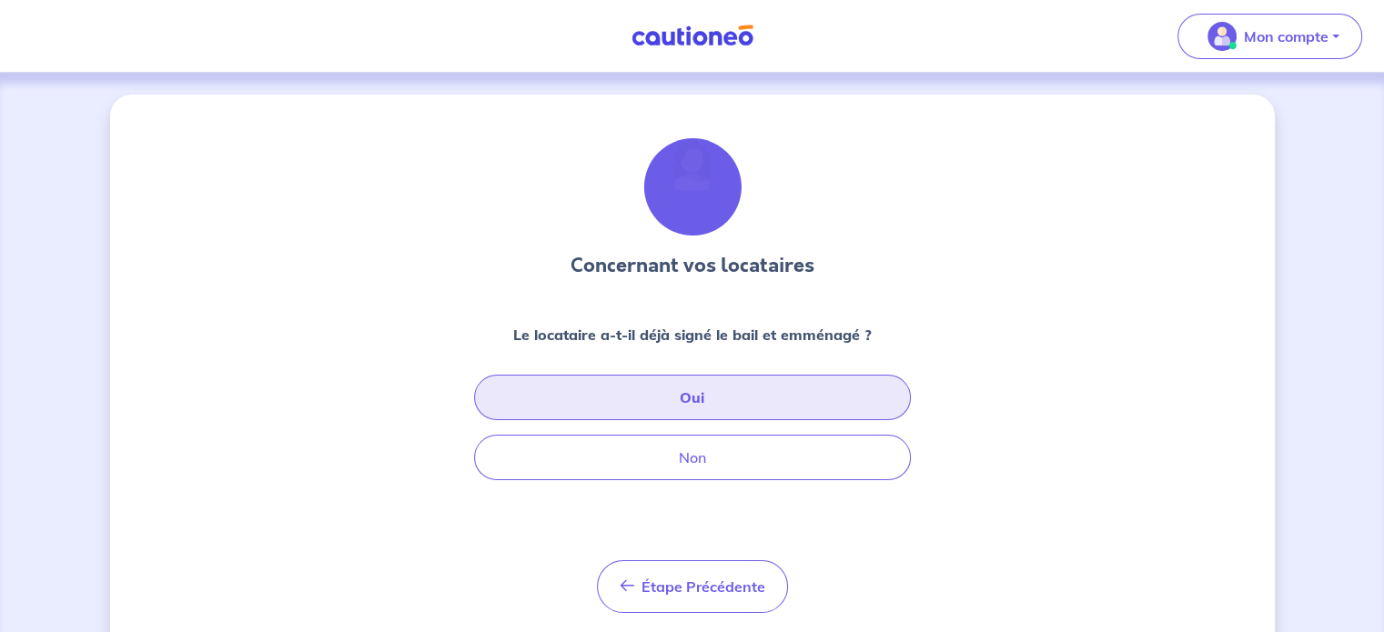
click at [797, 405] on button "Oui" at bounding box center [692, 397] width 437 height 45
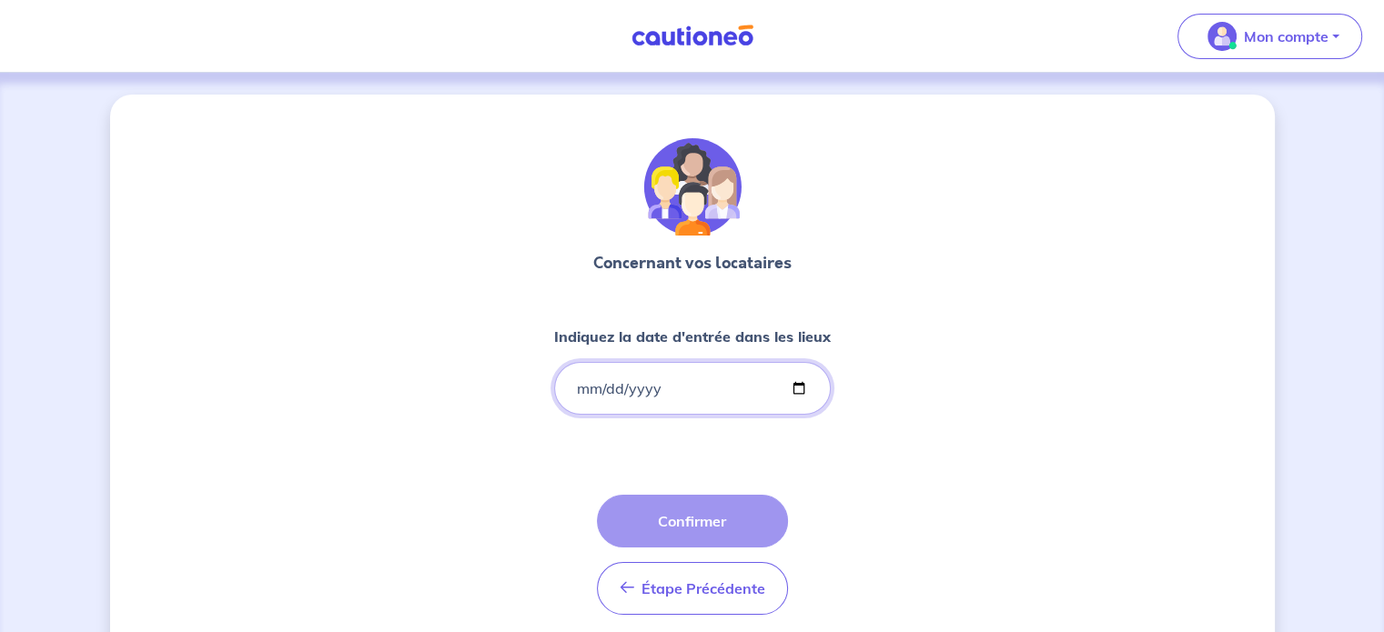
click at [742, 393] on input "Indiquez la date d'entrée dans les lieux" at bounding box center [692, 388] width 277 height 53
click at [684, 393] on input "Indiquez la date d'entrée dans les lieux" at bounding box center [692, 388] width 277 height 53
click at [592, 396] on input "Indiquez la date d'entrée dans les lieux" at bounding box center [692, 388] width 277 height 53
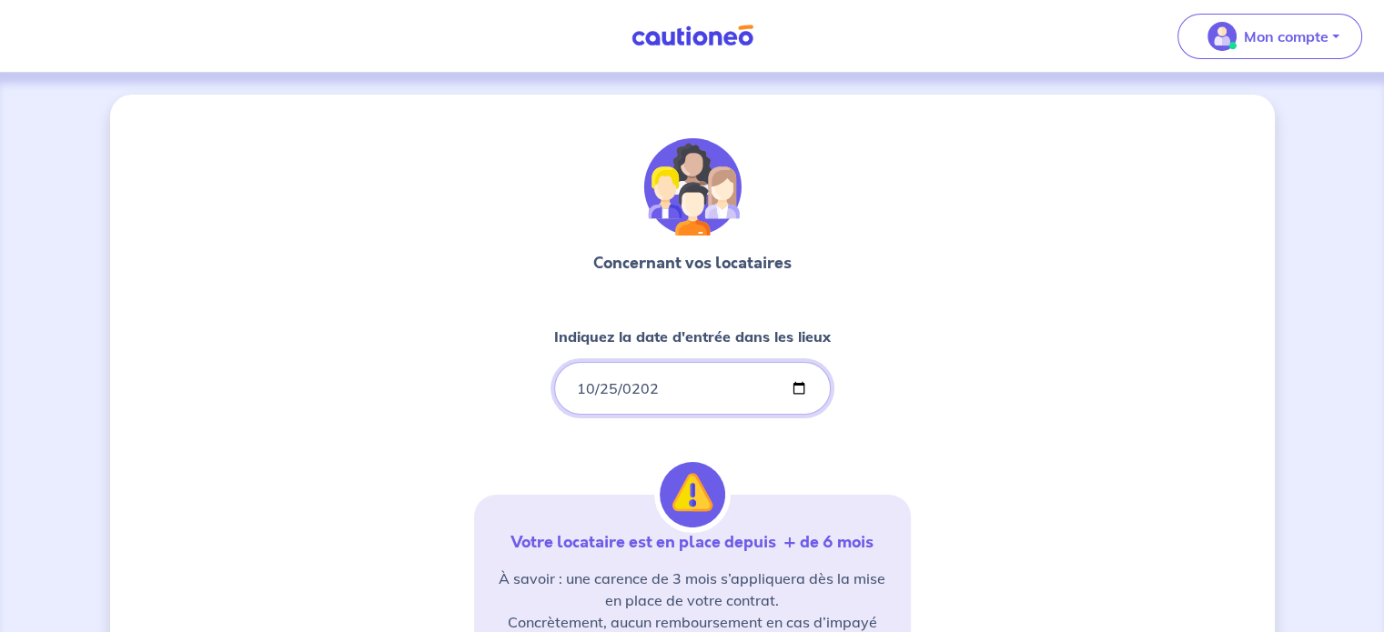
type input "[DATE]"
click at [843, 337] on div "Concernant vos locataires Indiquez la date d'entrée dans les lieux [DATE] Votre…" at bounding box center [692, 551] width 437 height 826
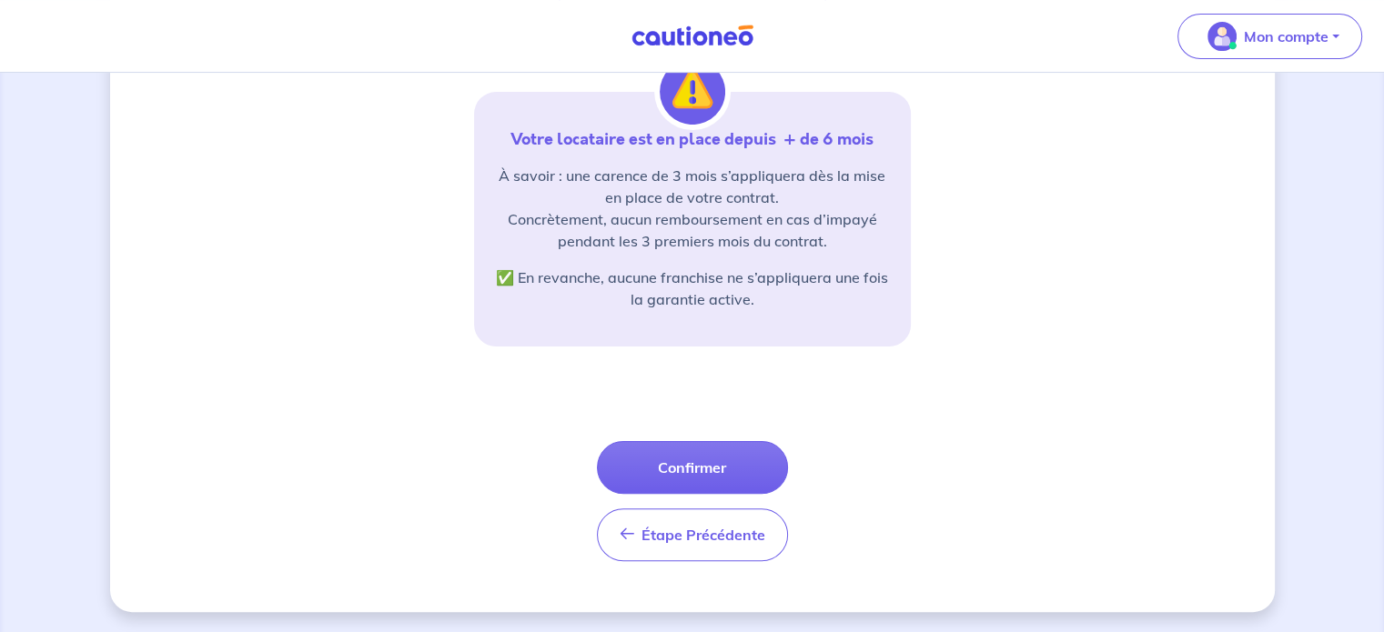
scroll to position [404, 0]
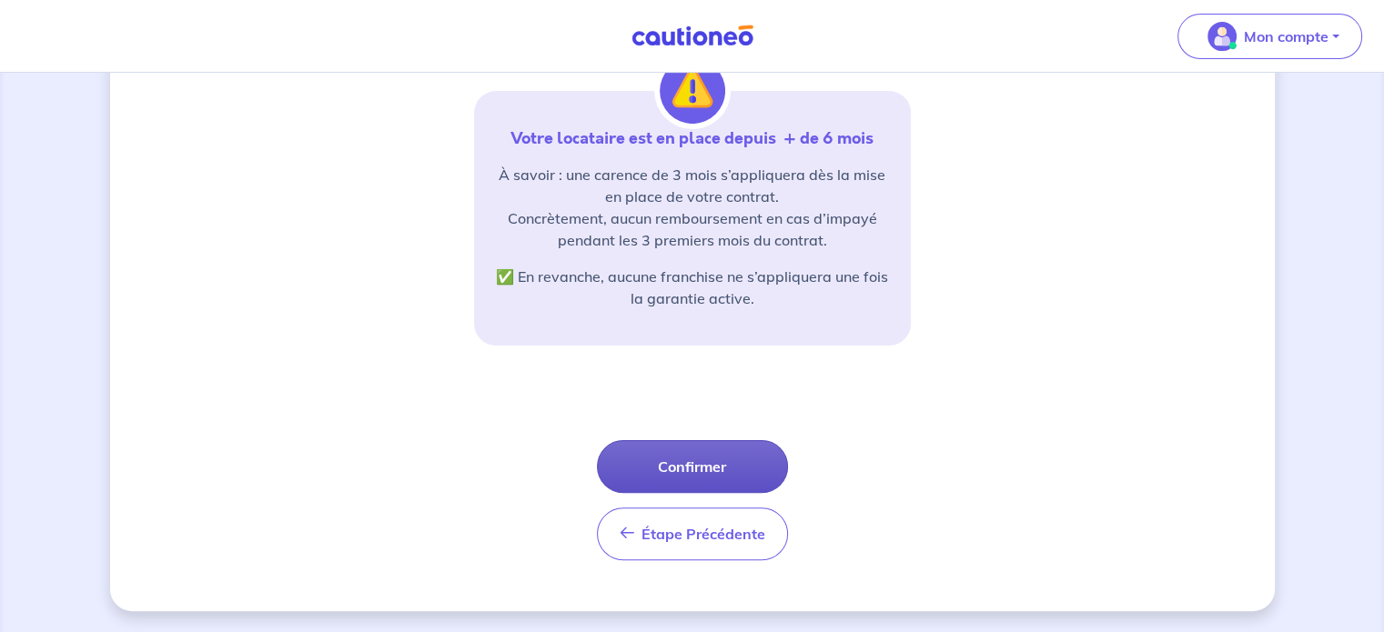
click at [711, 470] on button "Confirmer" at bounding box center [692, 466] width 191 height 53
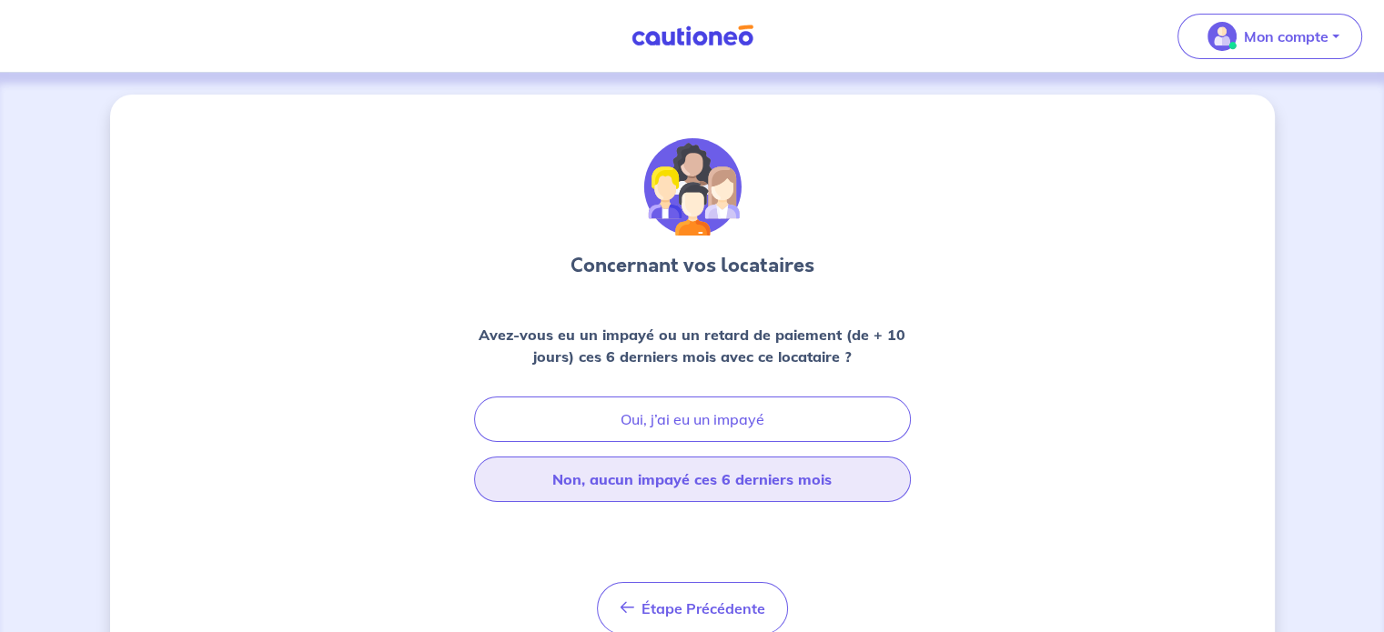
click at [750, 478] on button "Non, aucun impayé ces 6 derniers mois" at bounding box center [692, 479] width 437 height 45
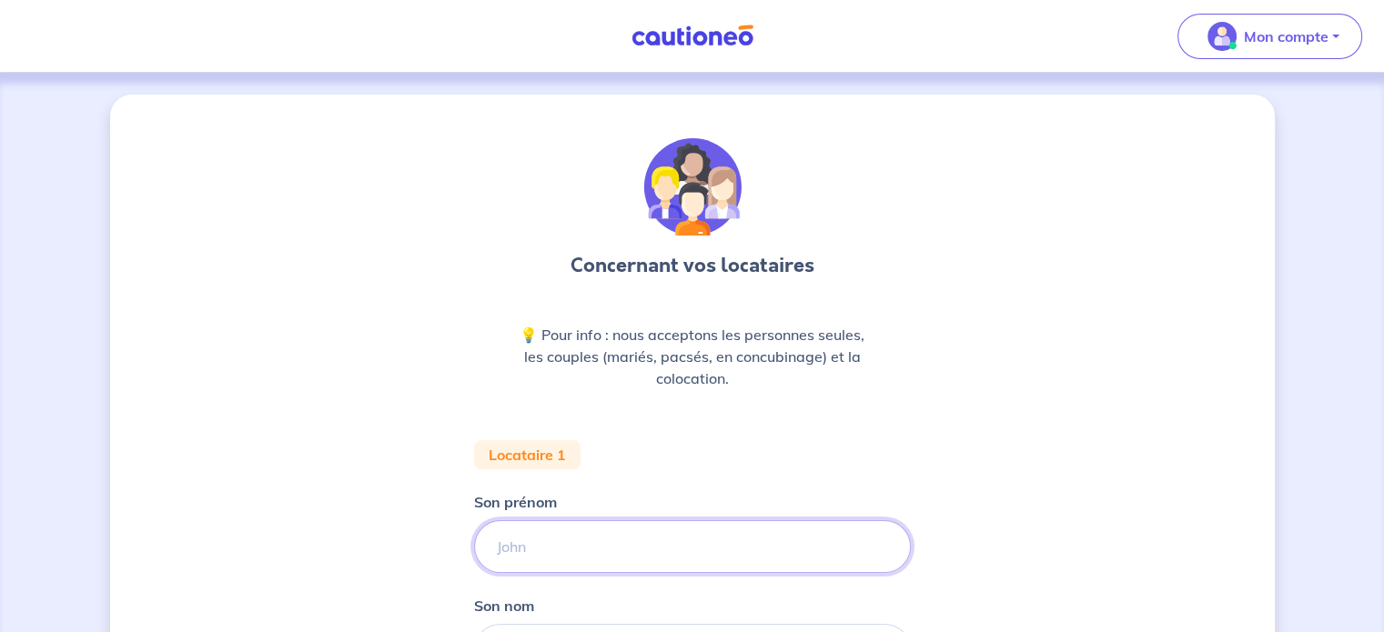
click at [651, 549] on input "Son prénom" at bounding box center [692, 546] width 437 height 53
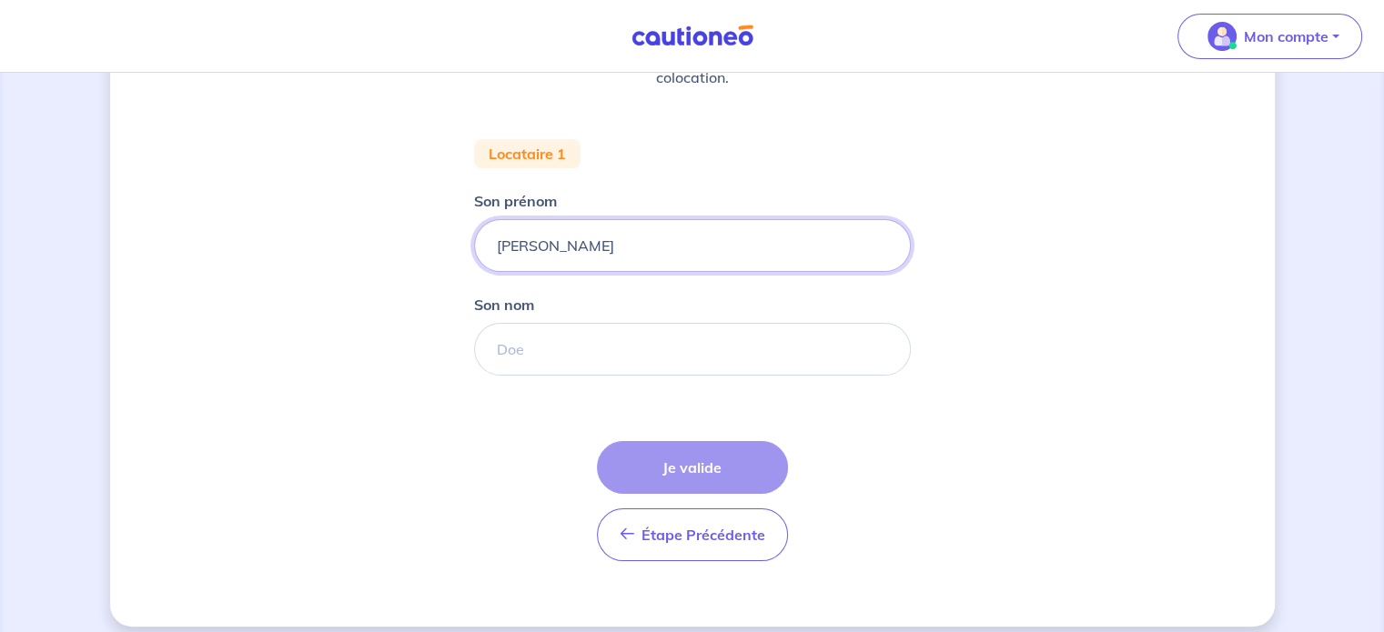
scroll to position [303, 0]
type input "[PERSON_NAME]"
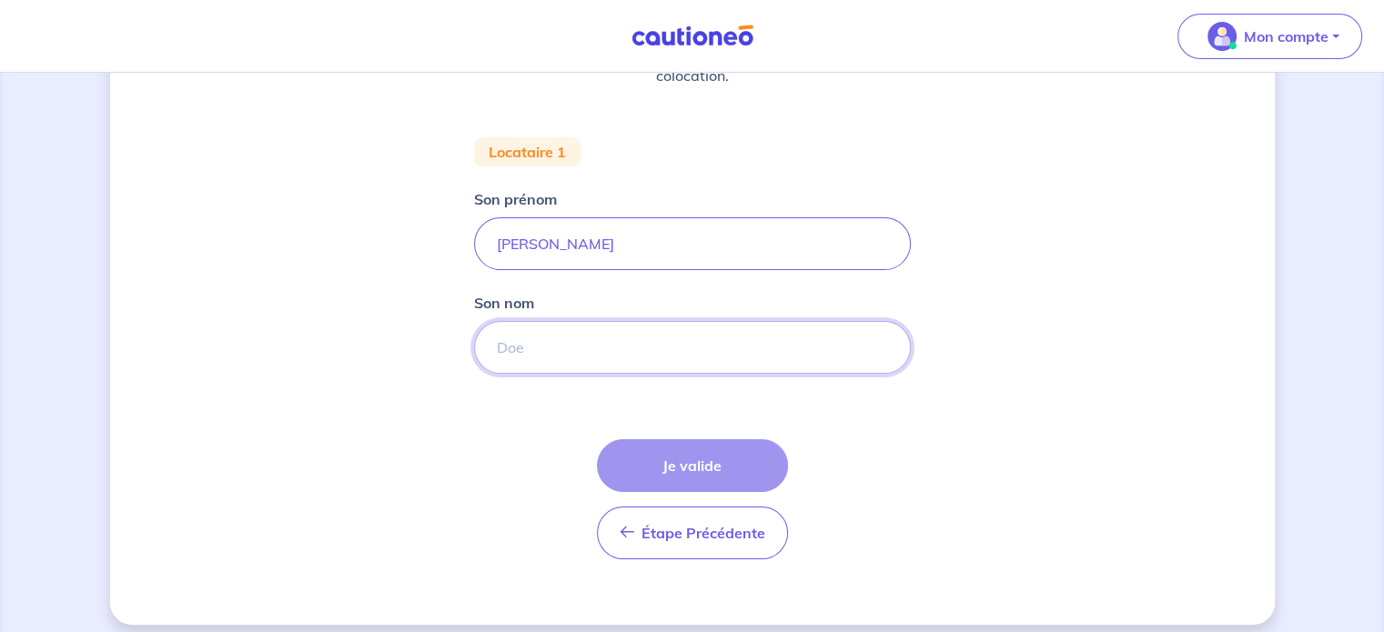
click at [569, 343] on input "Son nom" at bounding box center [692, 347] width 437 height 53
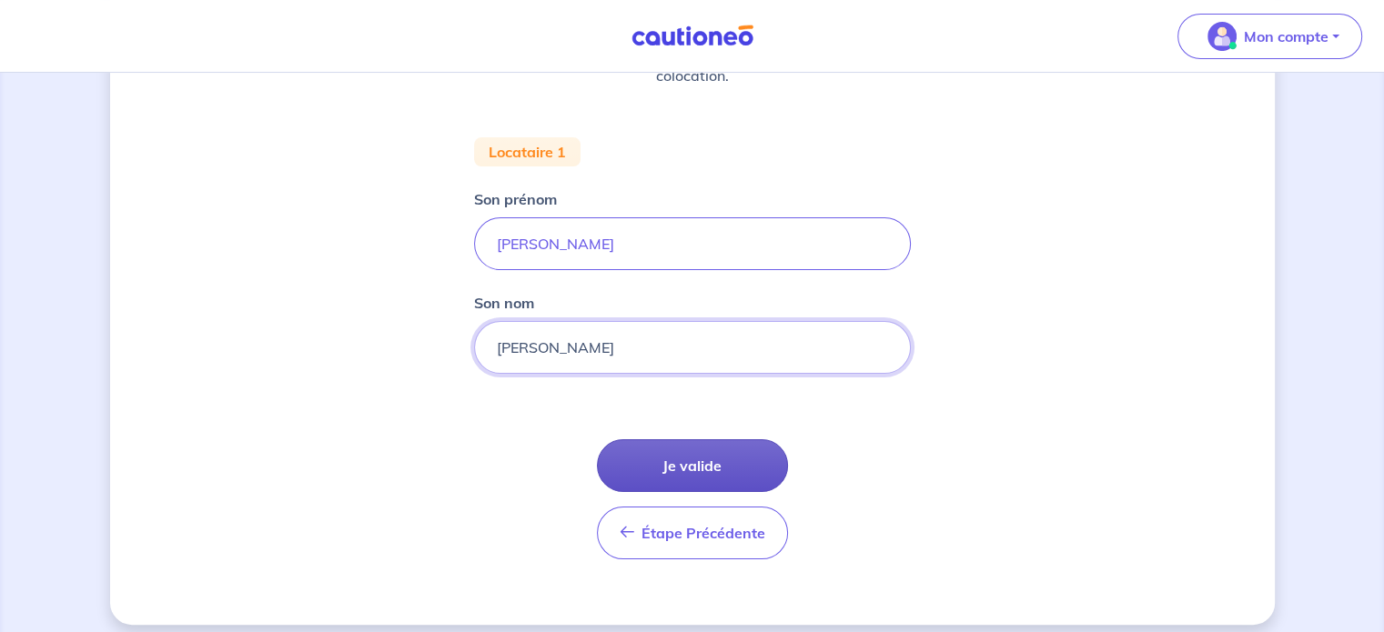
type input "[PERSON_NAME]"
click at [682, 456] on button "Je valide" at bounding box center [692, 465] width 191 height 53
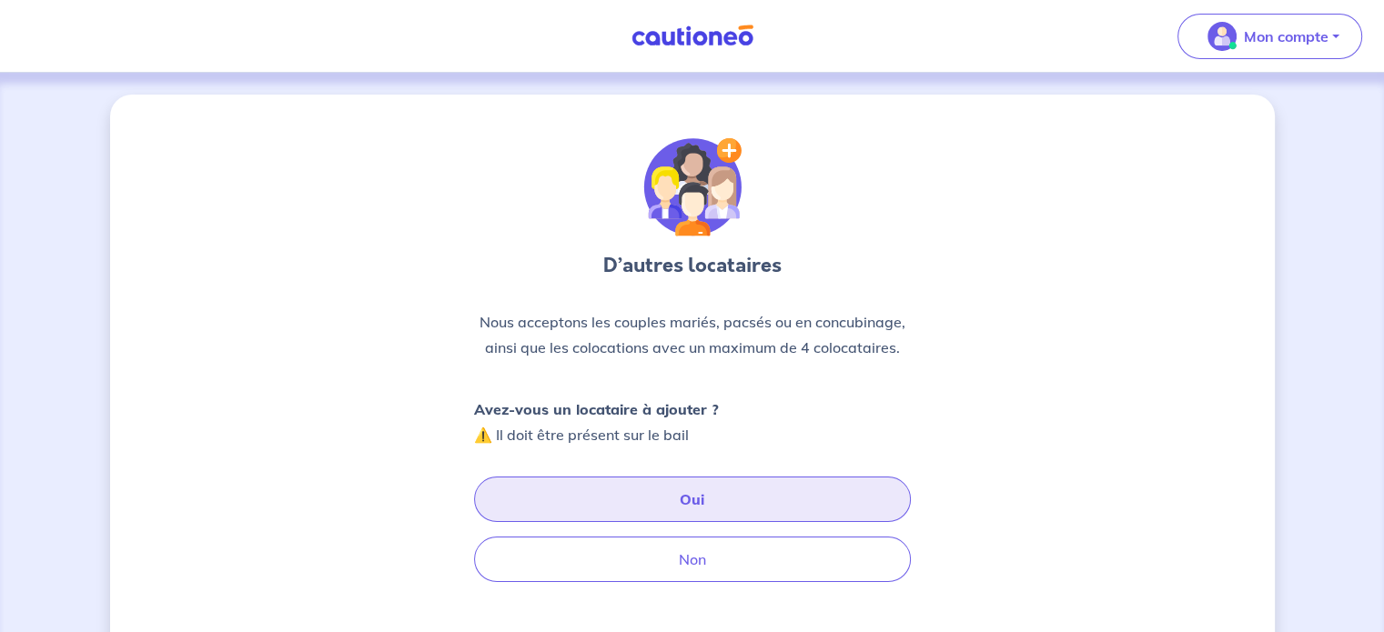
click at [682, 492] on button "Oui" at bounding box center [692, 499] width 437 height 45
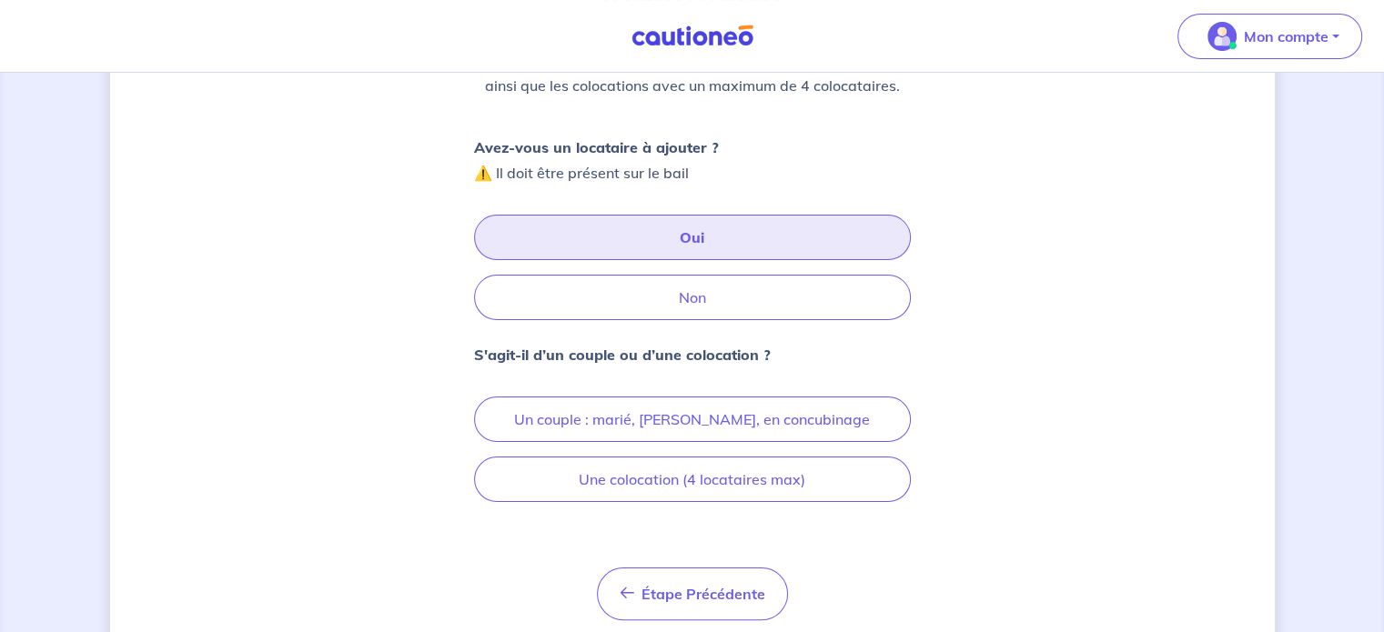
scroll to position [320, 0]
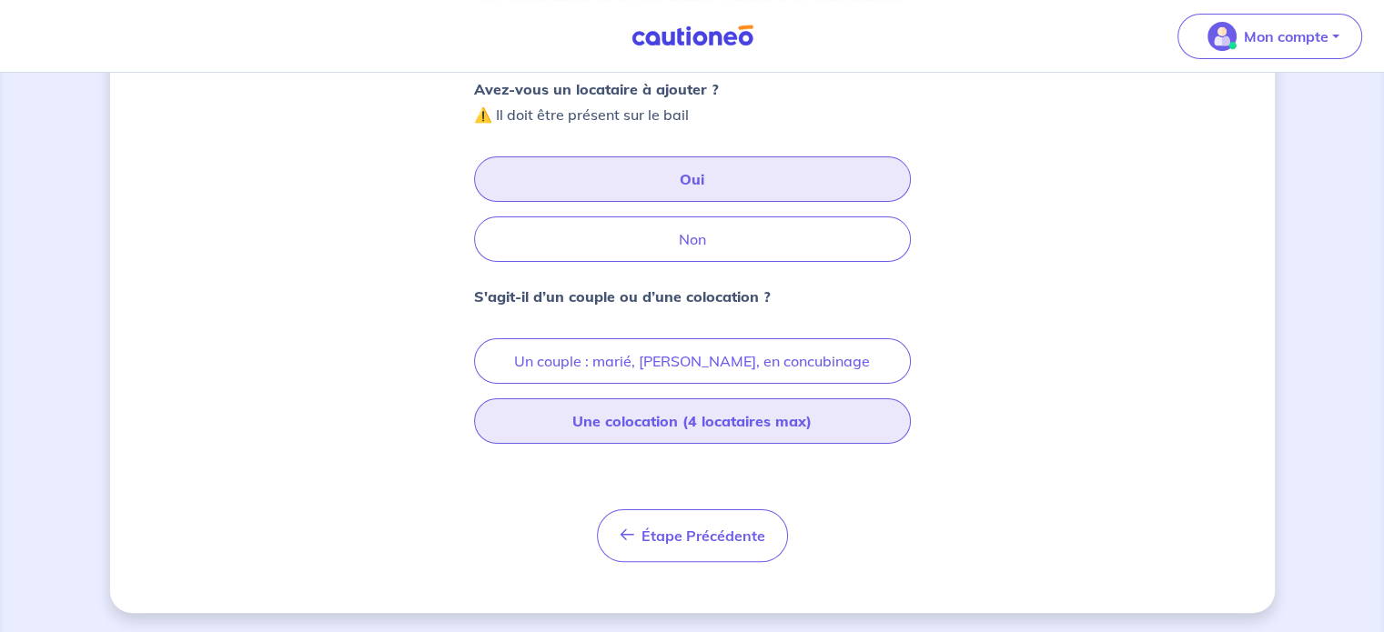
click at [773, 427] on button "Une colocation (4 locataires max)" at bounding box center [692, 420] width 437 height 45
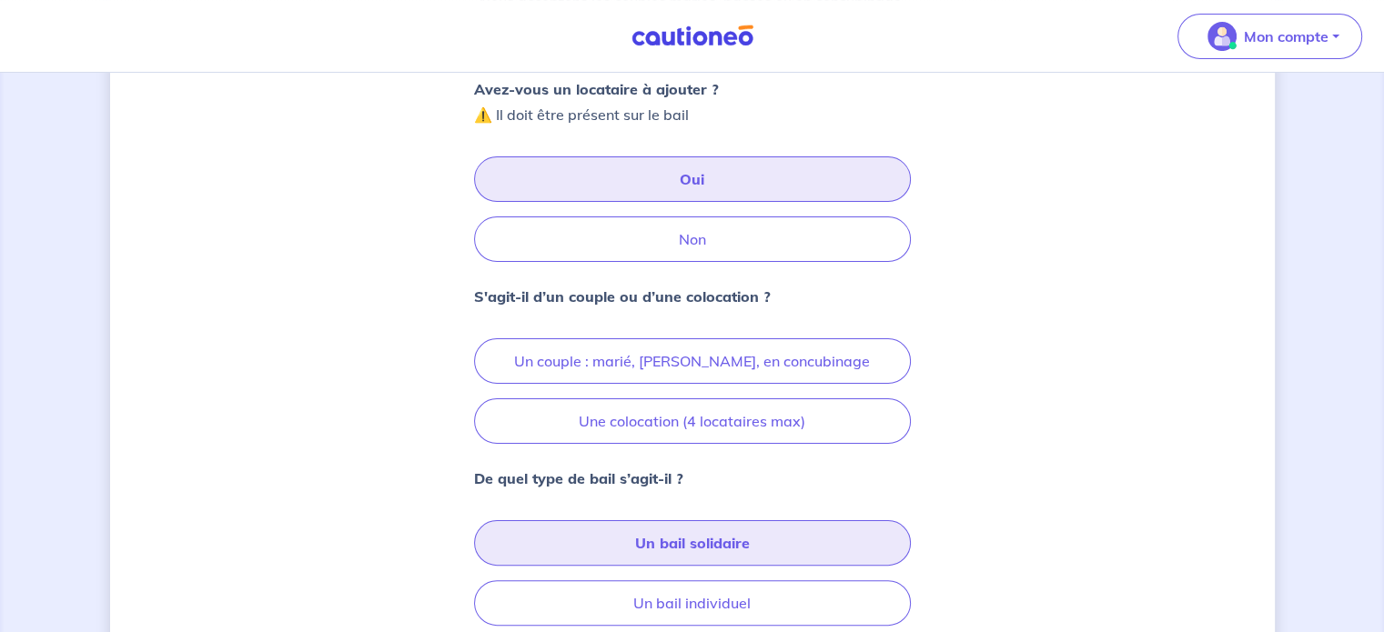
click at [727, 544] on button "Un bail solidaire" at bounding box center [692, 542] width 437 height 45
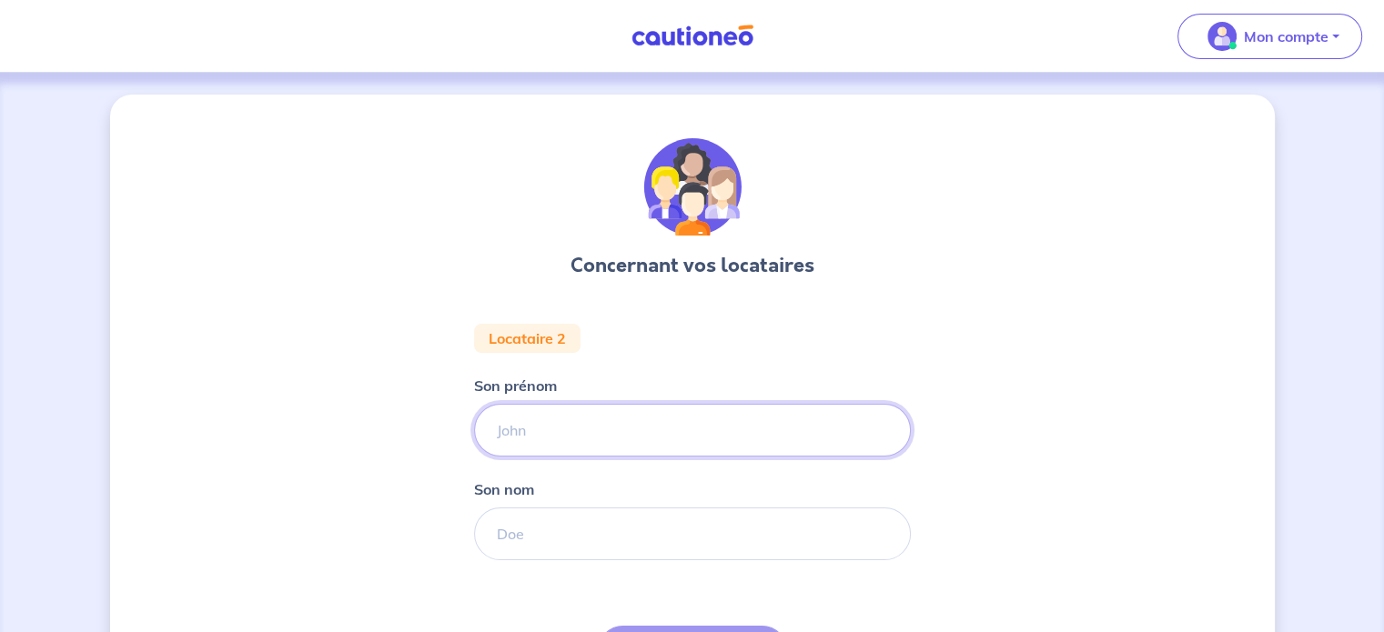
click at [623, 411] on input "Son prénom" at bounding box center [692, 430] width 437 height 53
type input "[PERSON_NAME]"
click at [622, 529] on input "Son nom" at bounding box center [692, 534] width 437 height 53
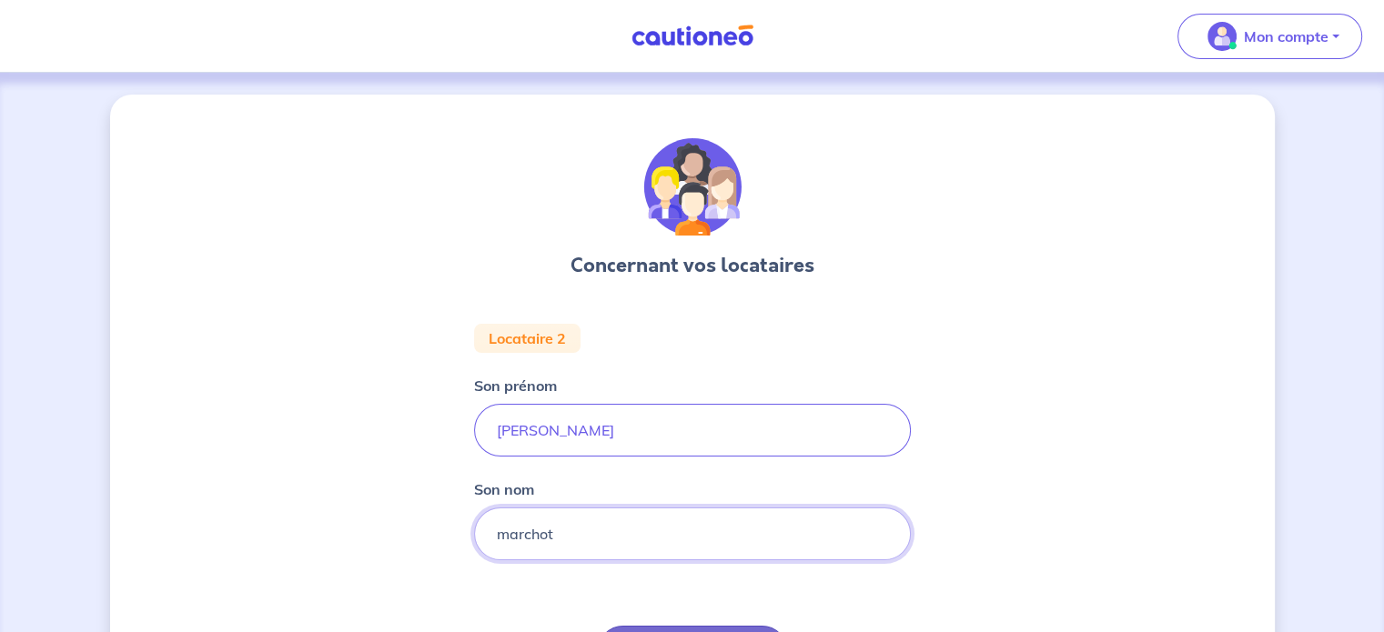
type input "marchot"
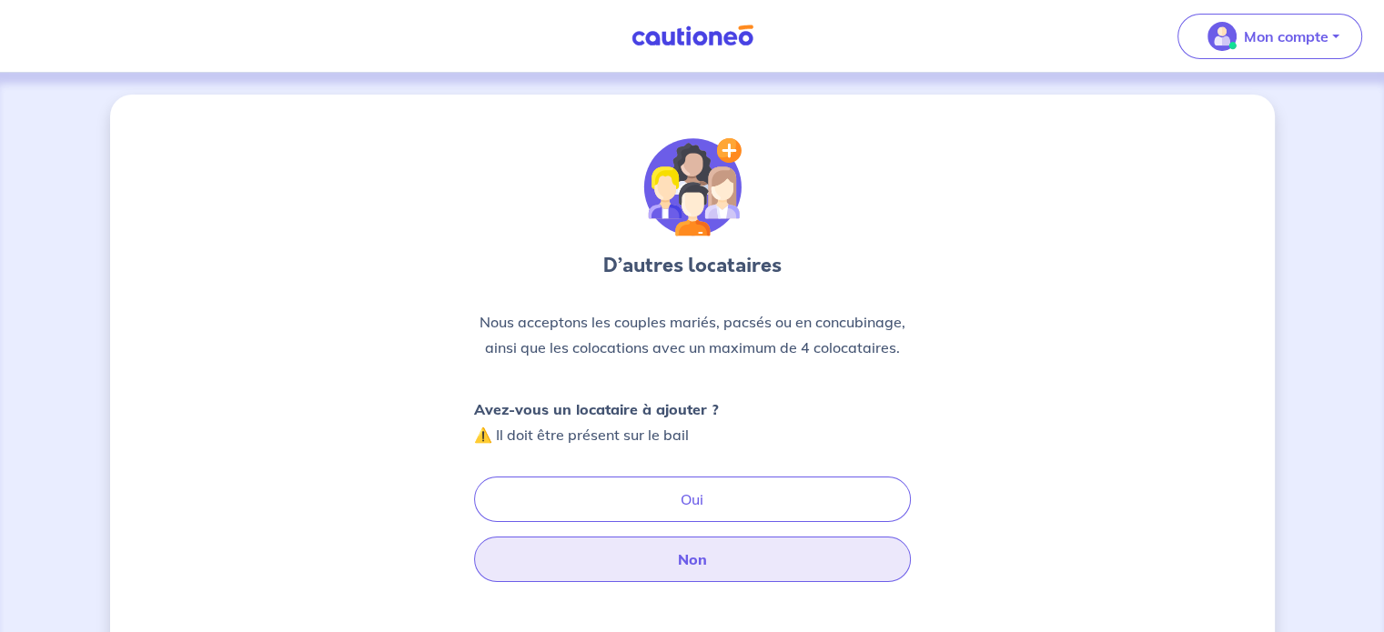
click at [821, 563] on button "Non" at bounding box center [692, 559] width 437 height 45
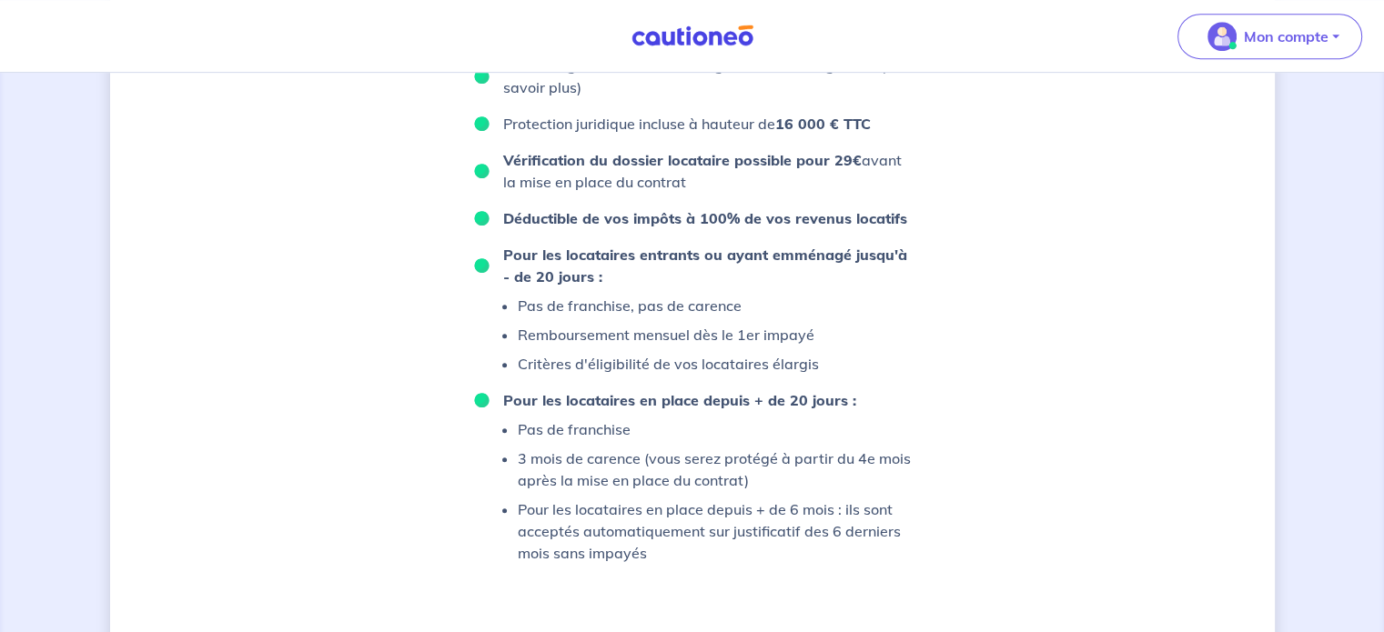
scroll to position [1023, 0]
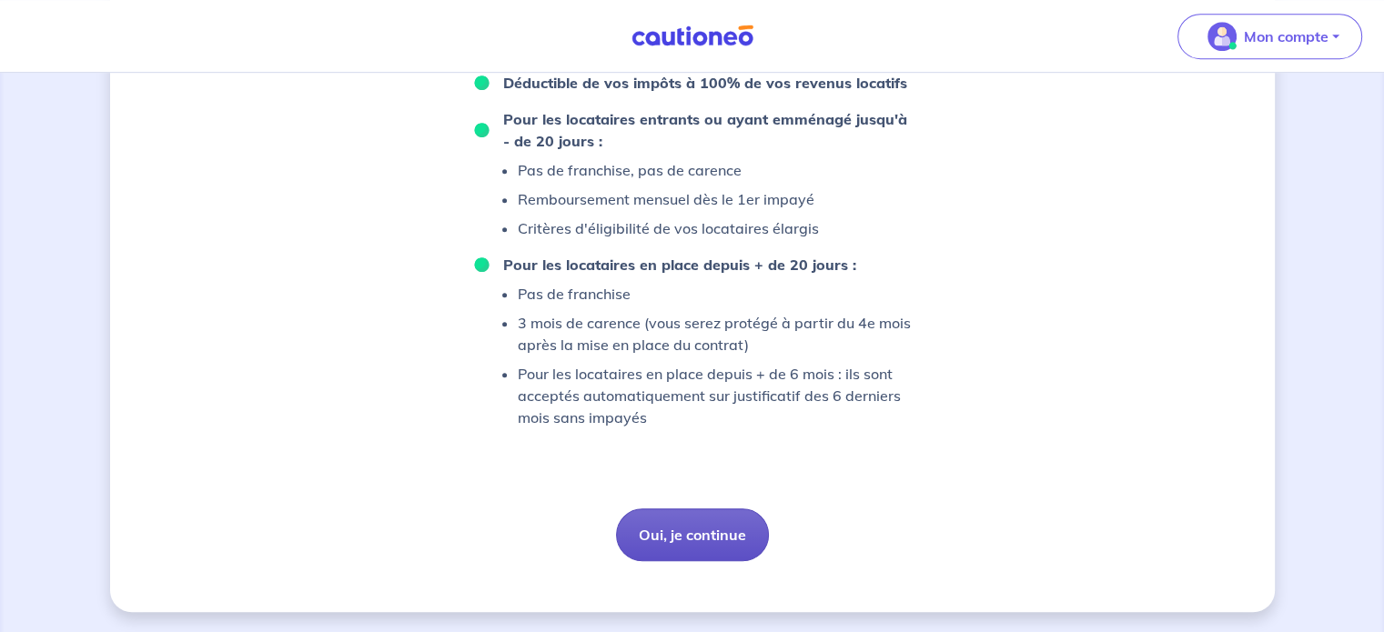
click at [654, 528] on button "Oui, je continue" at bounding box center [692, 534] width 153 height 53
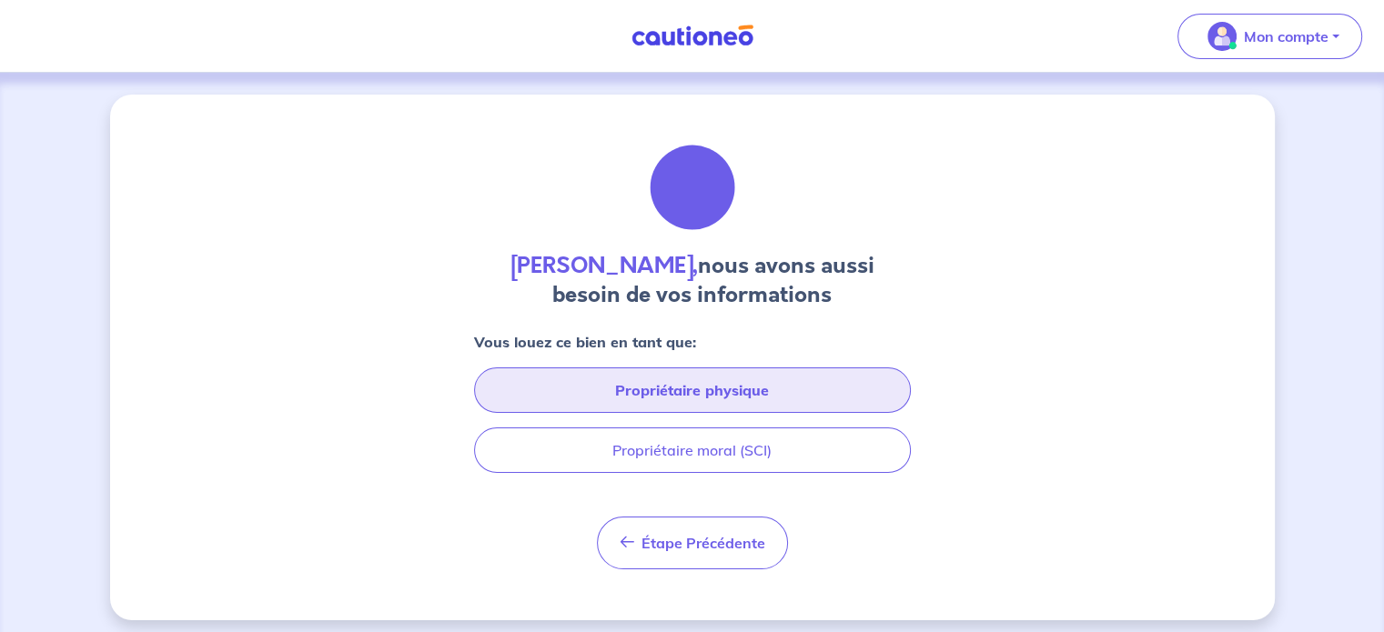
click at [774, 382] on button "Propriétaire physique" at bounding box center [692, 389] width 437 height 45
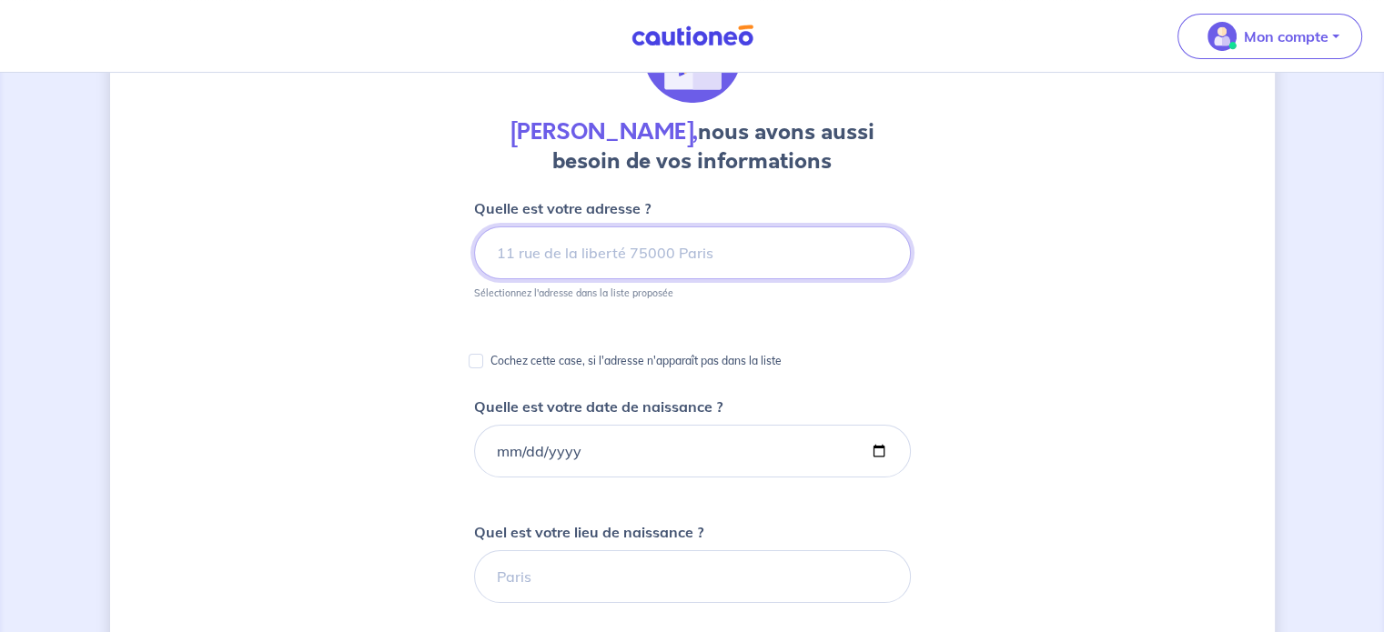
scroll to position [119, 0]
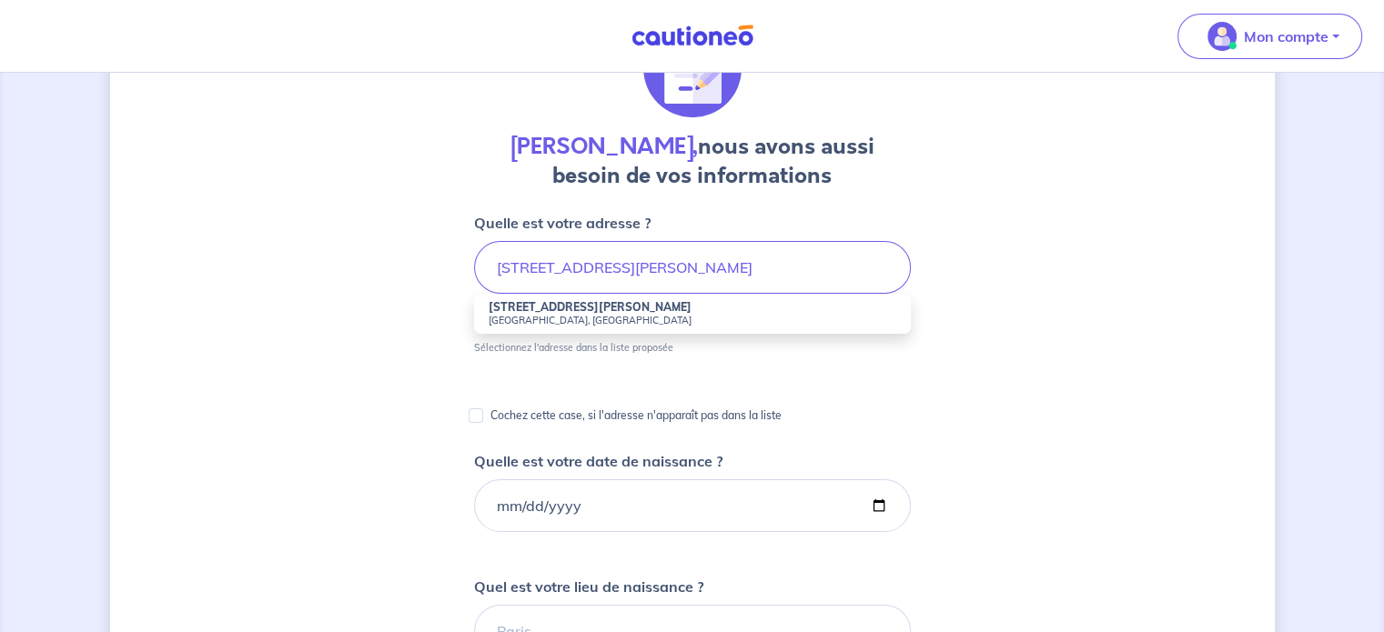
click at [586, 316] on small "[GEOGRAPHIC_DATA], [GEOGRAPHIC_DATA]" at bounding box center [692, 320] width 408 height 13
type input "[STREET_ADDRESS][PERSON_NAME]"
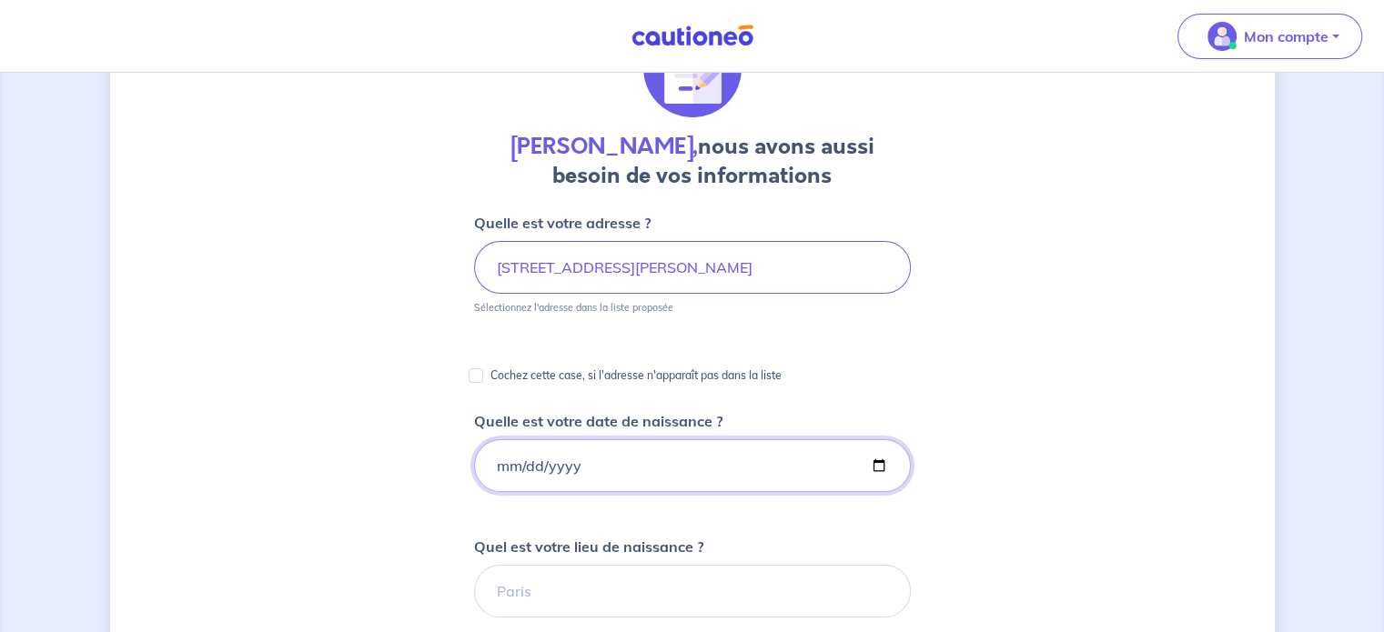
click at [581, 478] on input "Quelle est votre date de naissance ?" at bounding box center [692, 465] width 437 height 53
type input "[DATE]"
click at [583, 603] on input "Quel est votre lieu de naissance ?" at bounding box center [692, 591] width 437 height 53
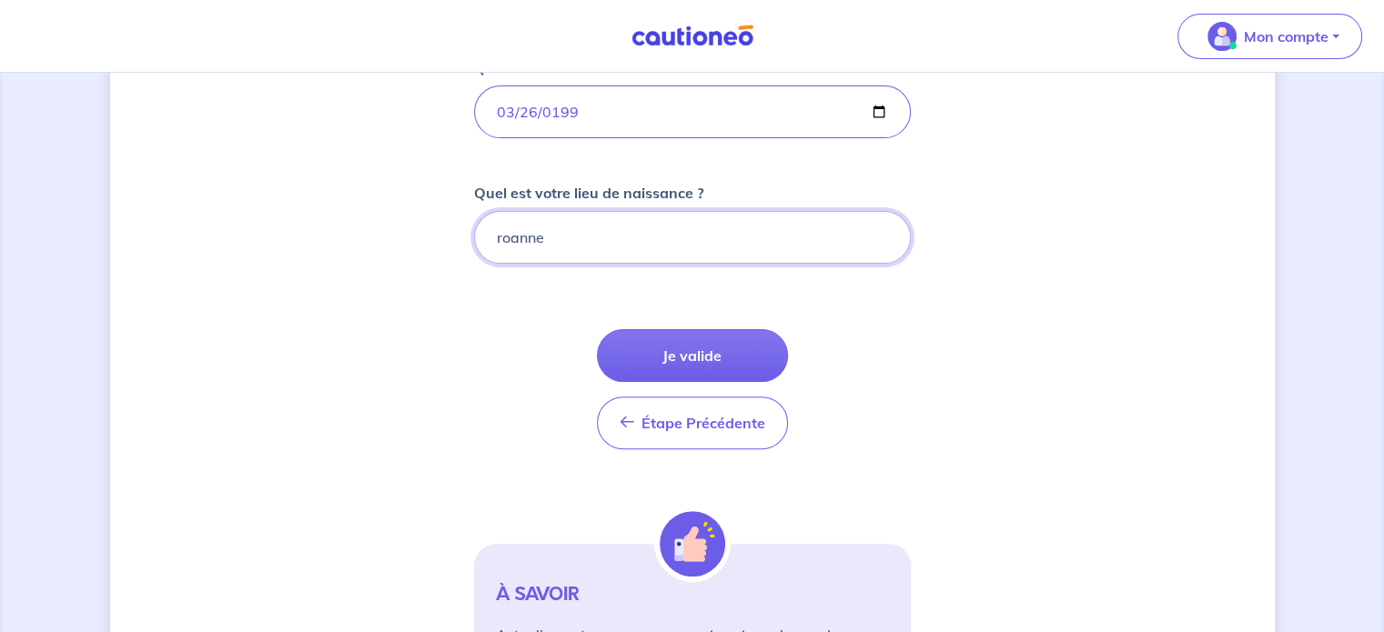
scroll to position [551, 0]
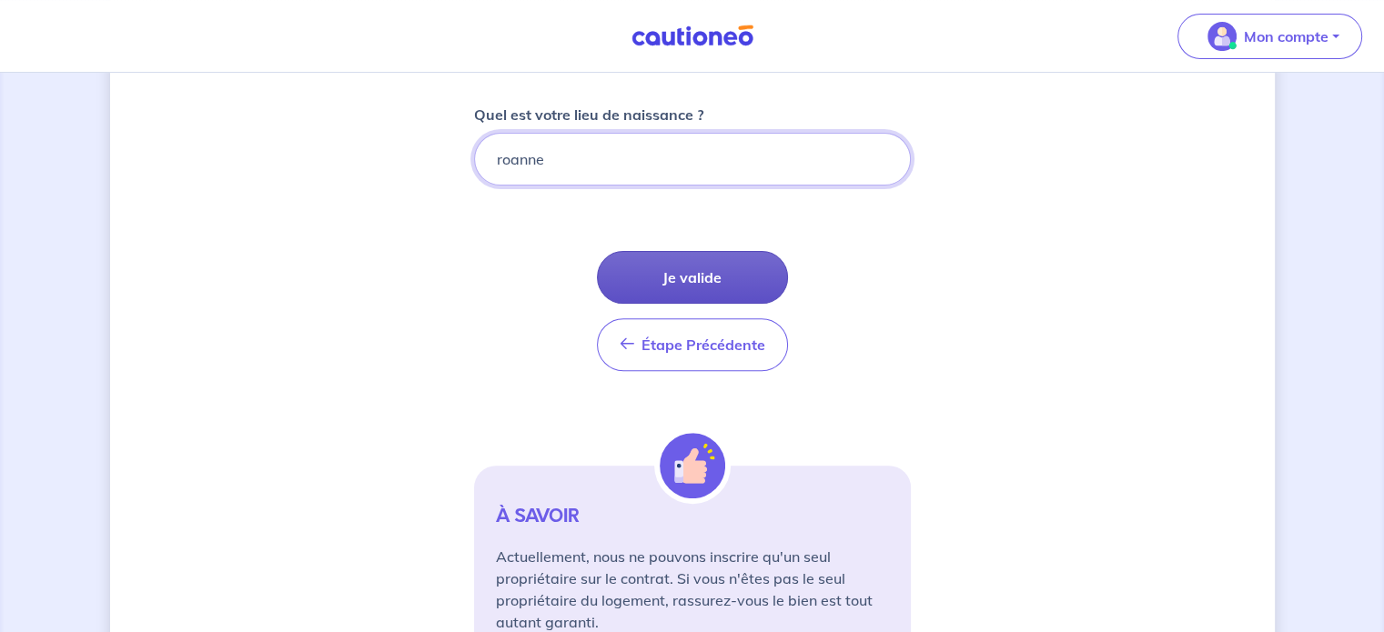
type input "roanne"
click at [681, 284] on button "Je valide" at bounding box center [692, 277] width 191 height 53
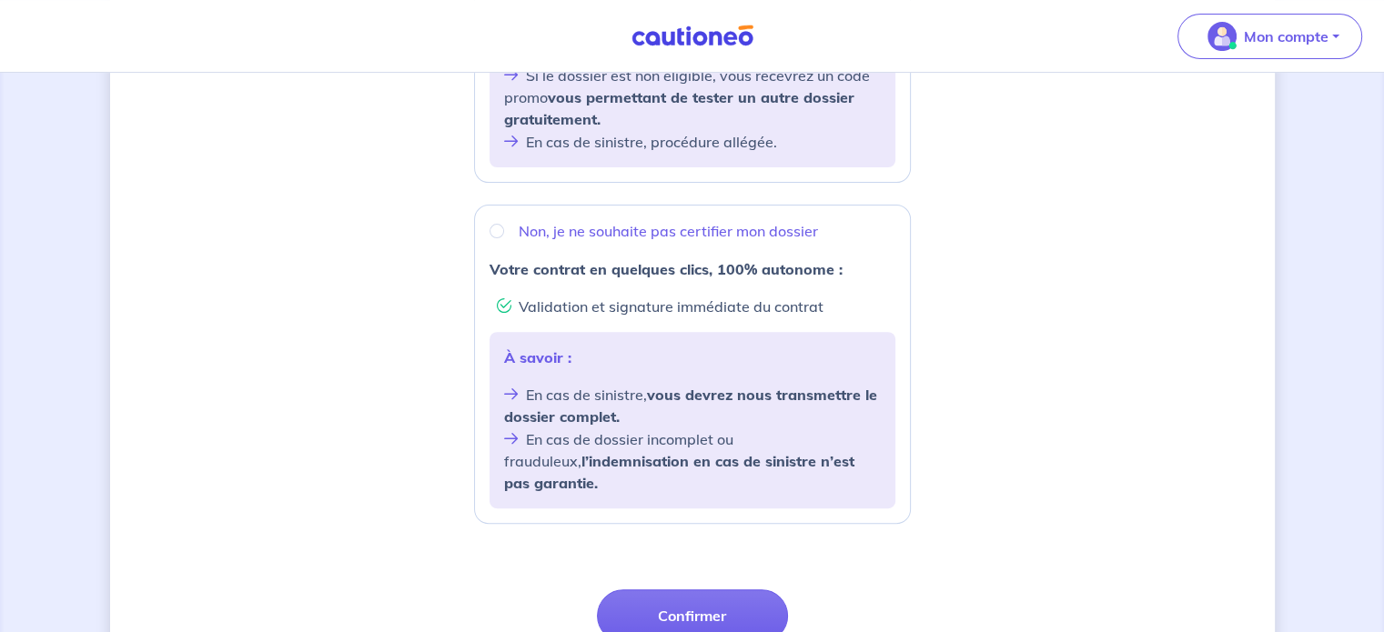
scroll to position [599, 0]
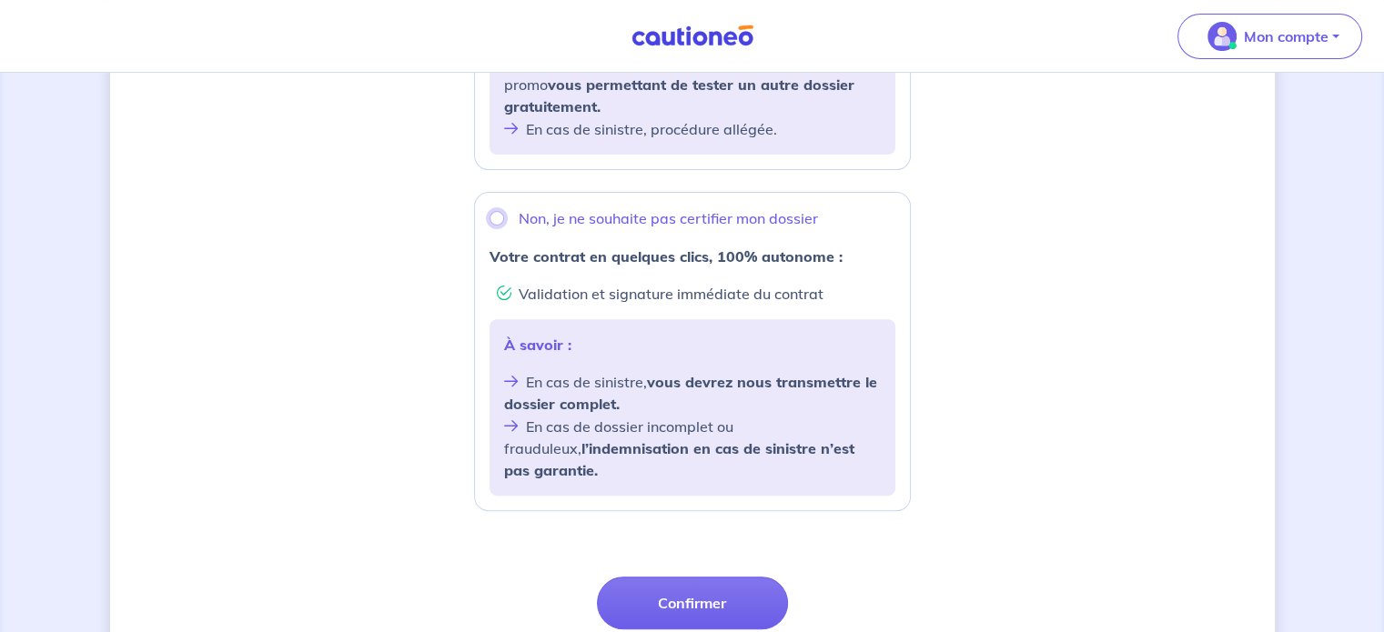
click at [500, 226] on input "Non, je ne souhaite pas certifier mon dossier" at bounding box center [496, 218] width 15 height 15
radio input "true"
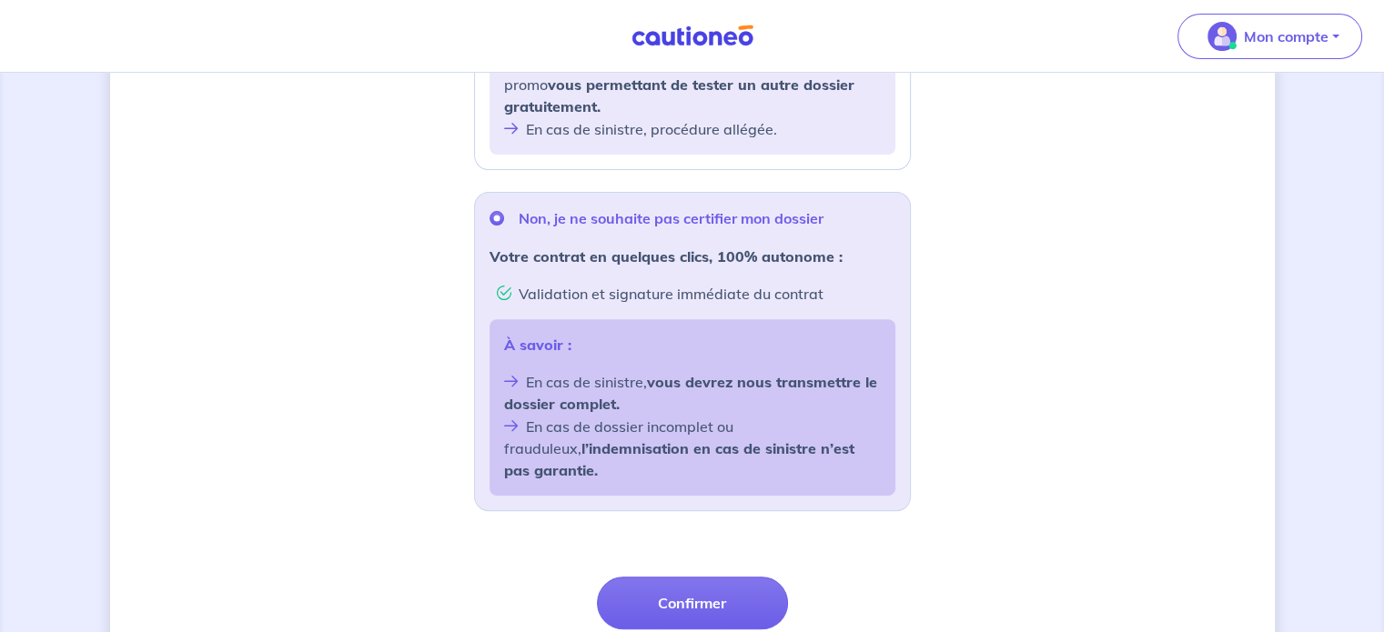
drag, startPoint x: 1376, startPoint y: 348, endPoint x: 1396, endPoint y: 342, distance: 21.0
click at [1383, 342] on html "Mon compte Me déconnecter Souhaitez-vous faire certifier votre dossier locatair…" at bounding box center [692, 92] width 1384 height 1383
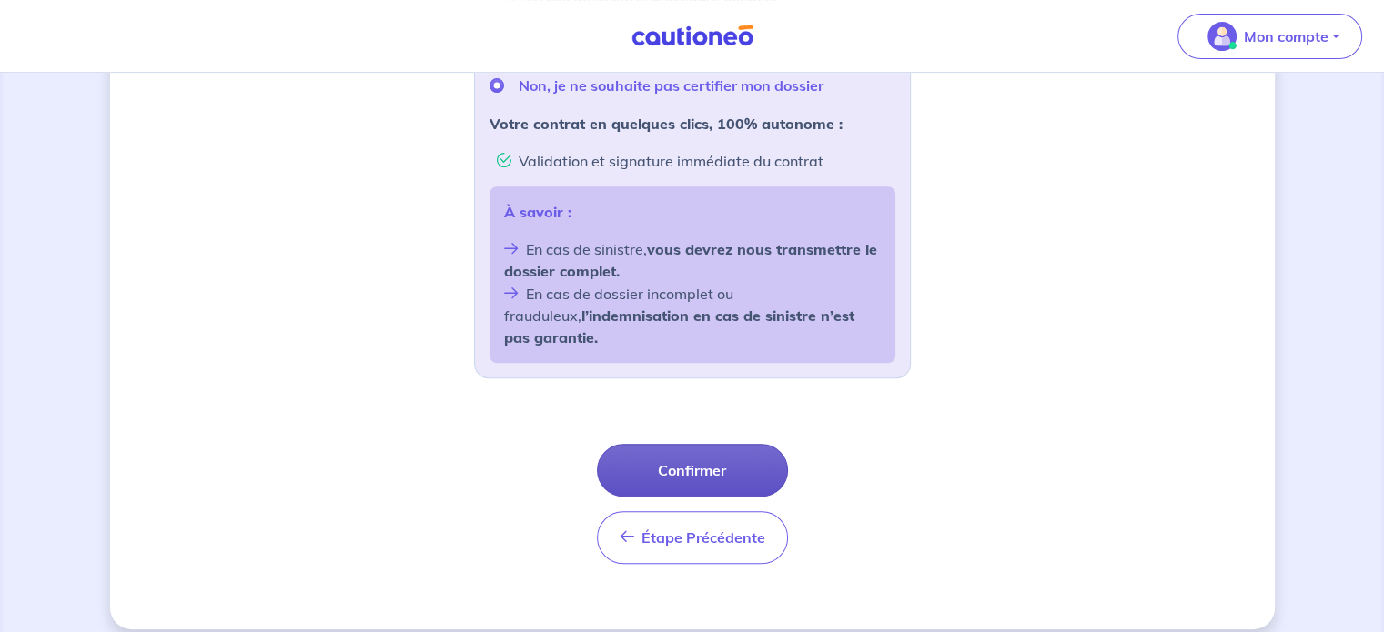
click at [683, 455] on button "Confirmer" at bounding box center [692, 470] width 191 height 53
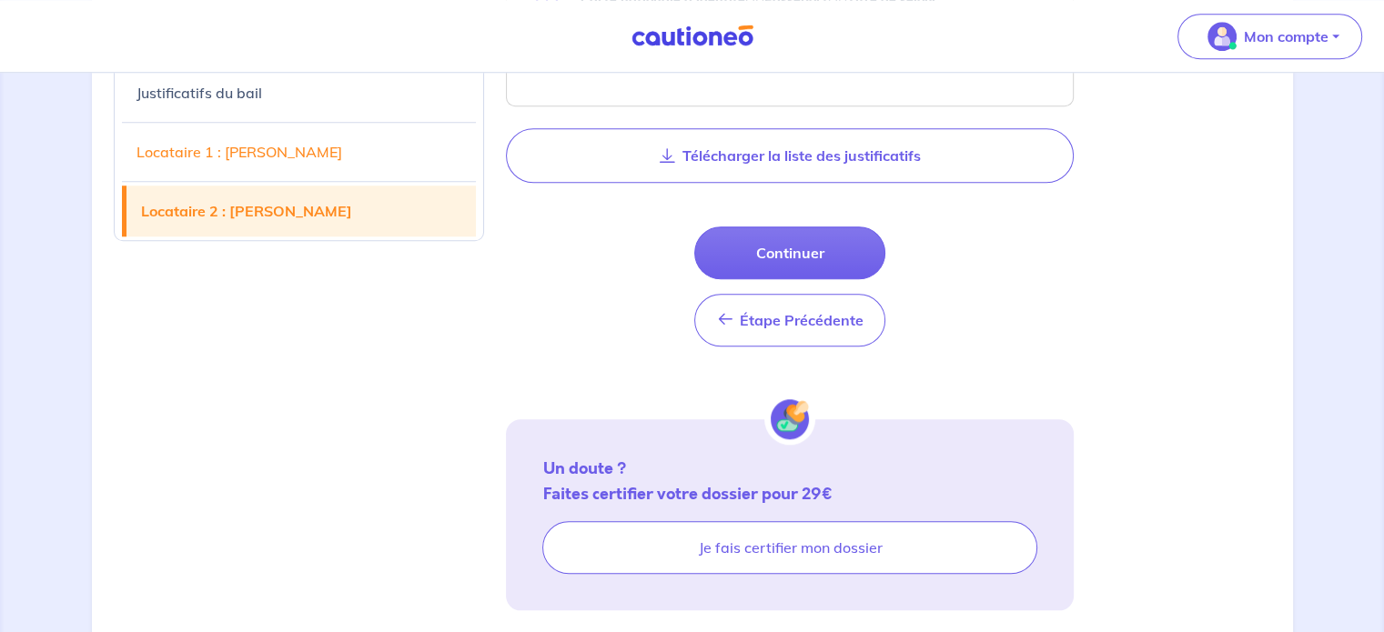
scroll to position [1637, 0]
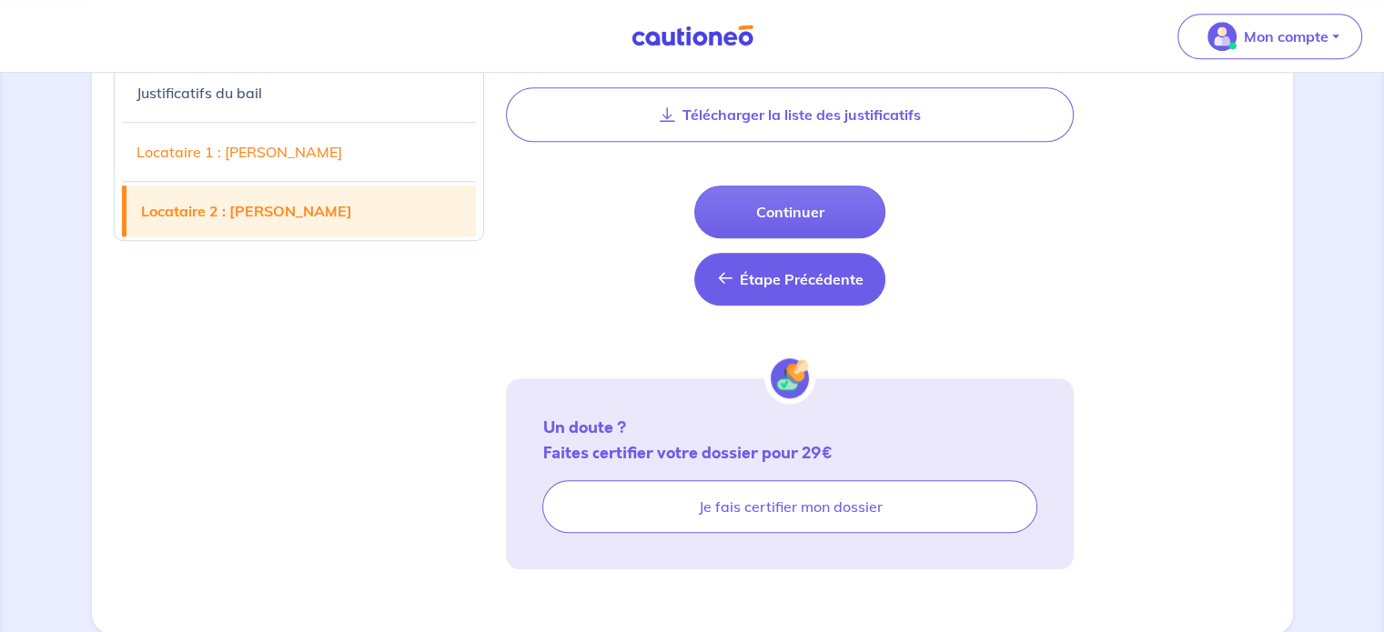
click at [777, 253] on button "Étape Précédente Étape Précédente" at bounding box center [789, 279] width 191 height 53
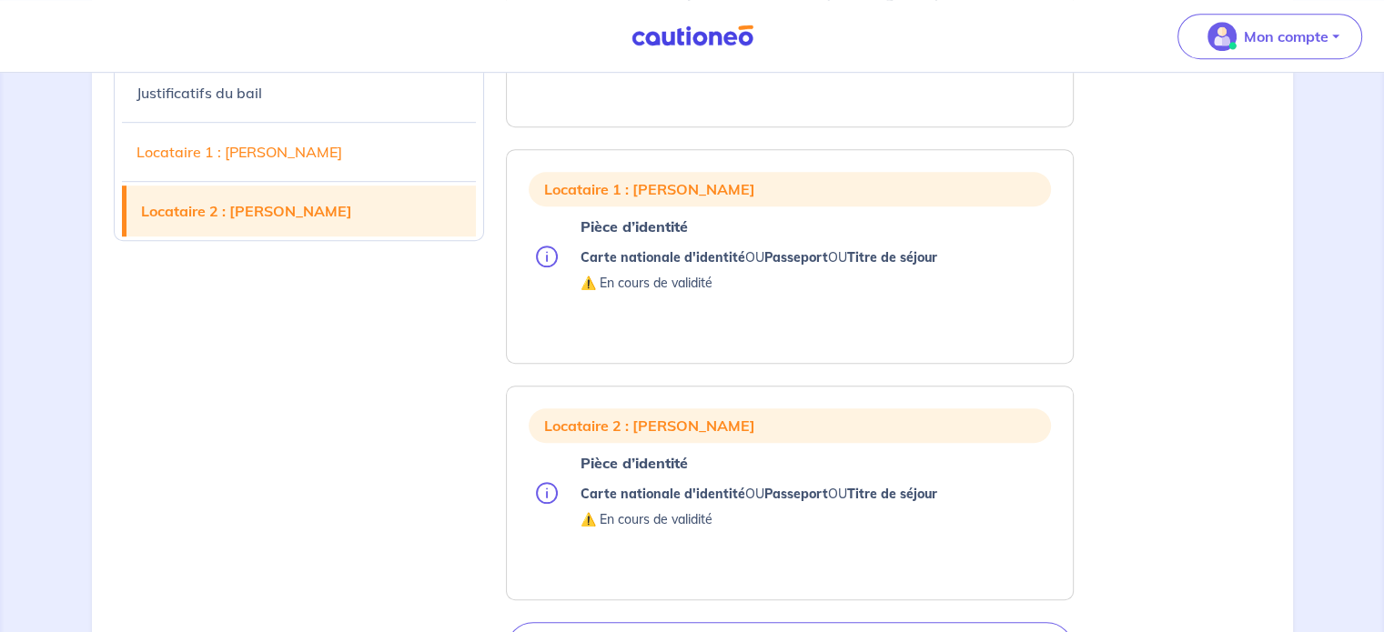
scroll to position [1637, 0]
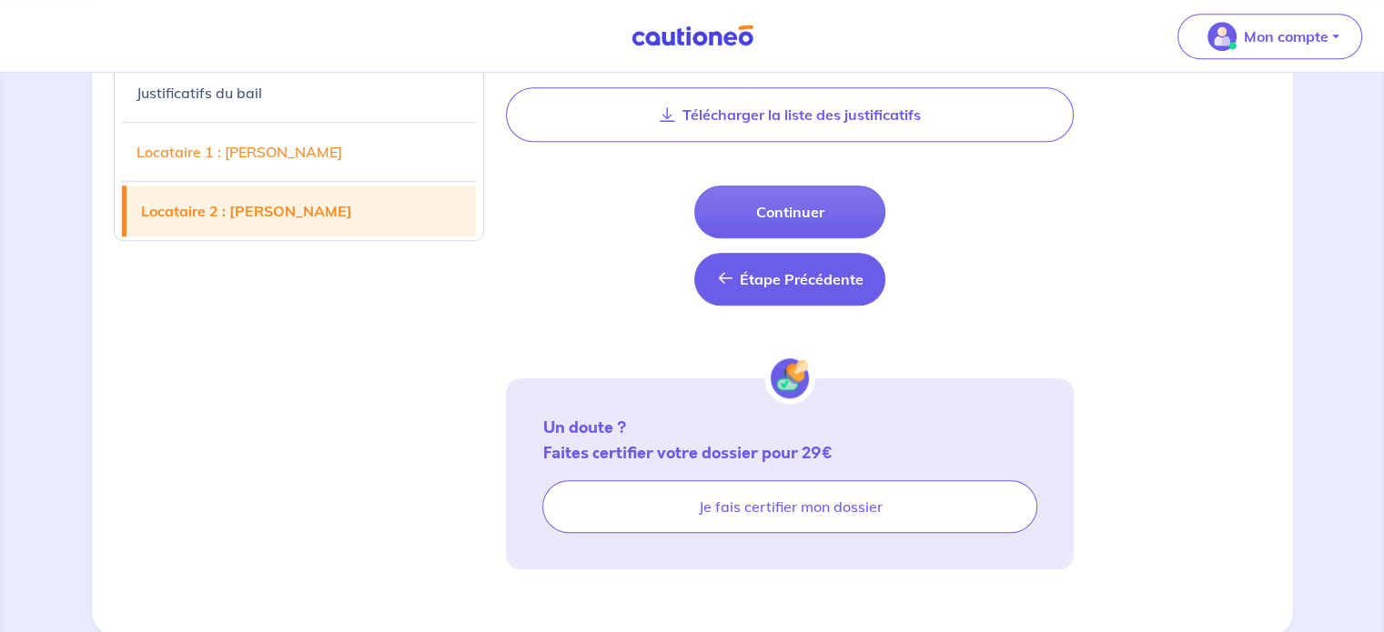
click at [777, 271] on span "Étape Précédente" at bounding box center [801, 279] width 124 height 18
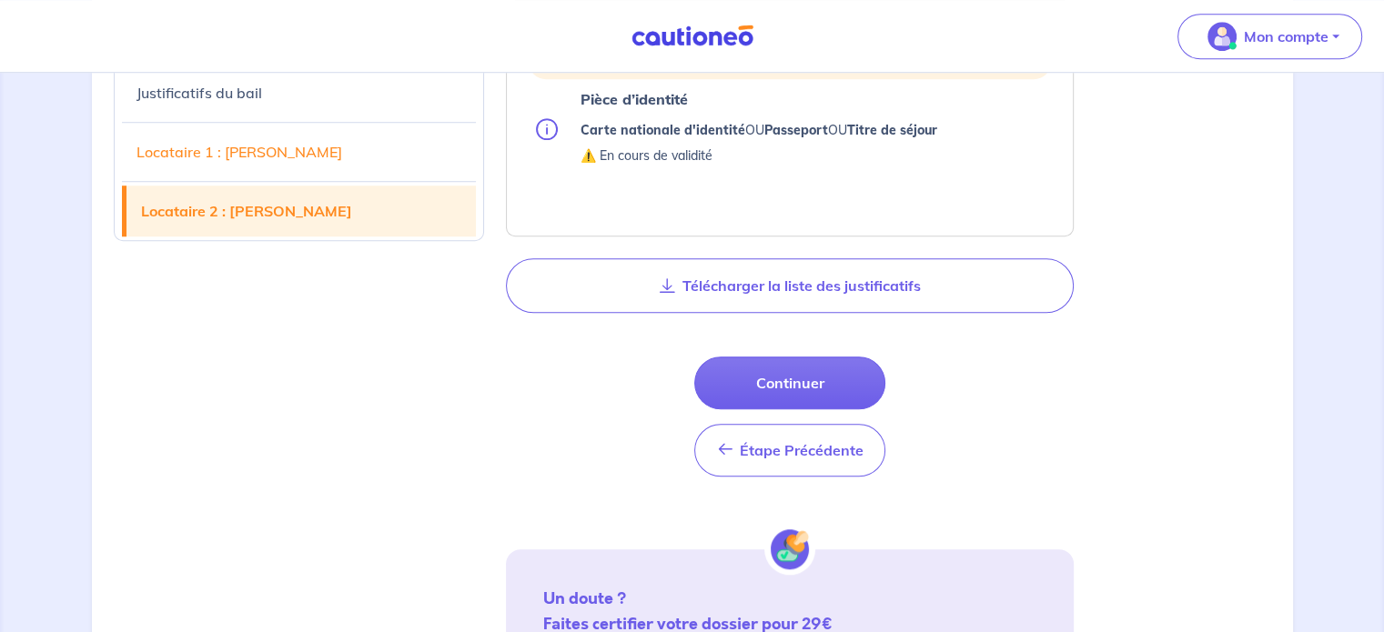
scroll to position [1637, 0]
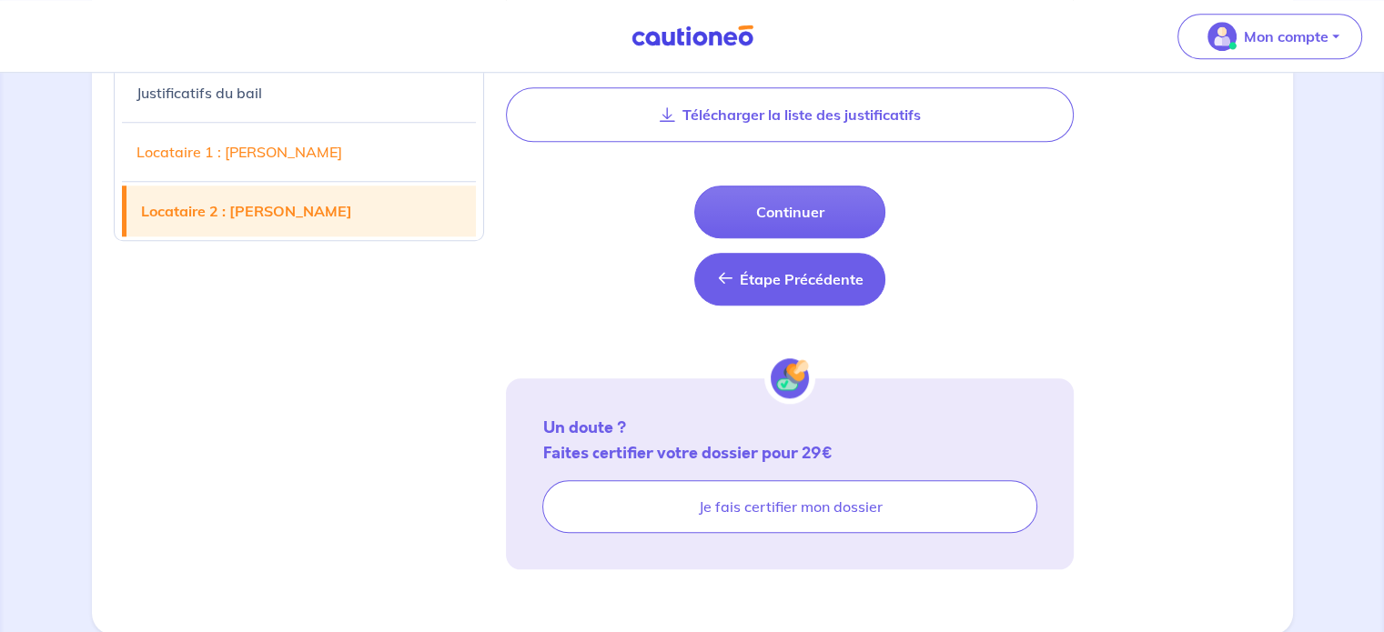
click at [855, 276] on span "Étape Précédente" at bounding box center [801, 279] width 124 height 18
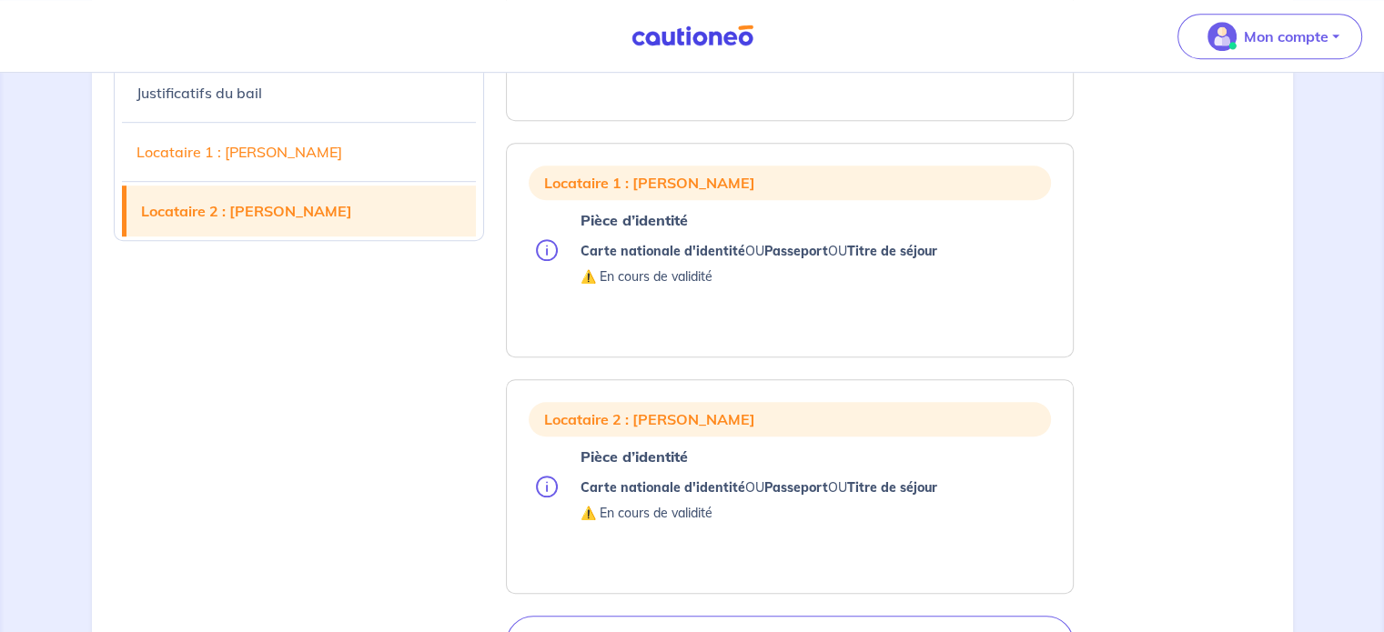
scroll to position [1637, 0]
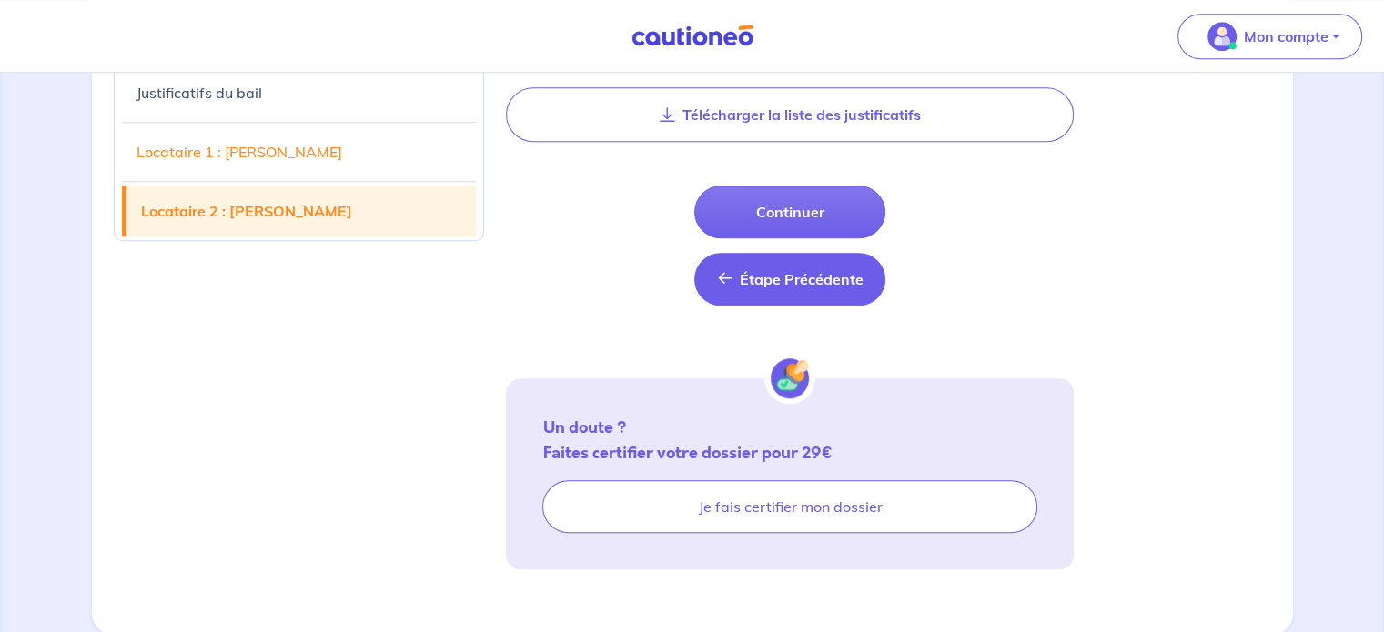
click at [801, 272] on span "Étape Précédente" at bounding box center [801, 279] width 124 height 18
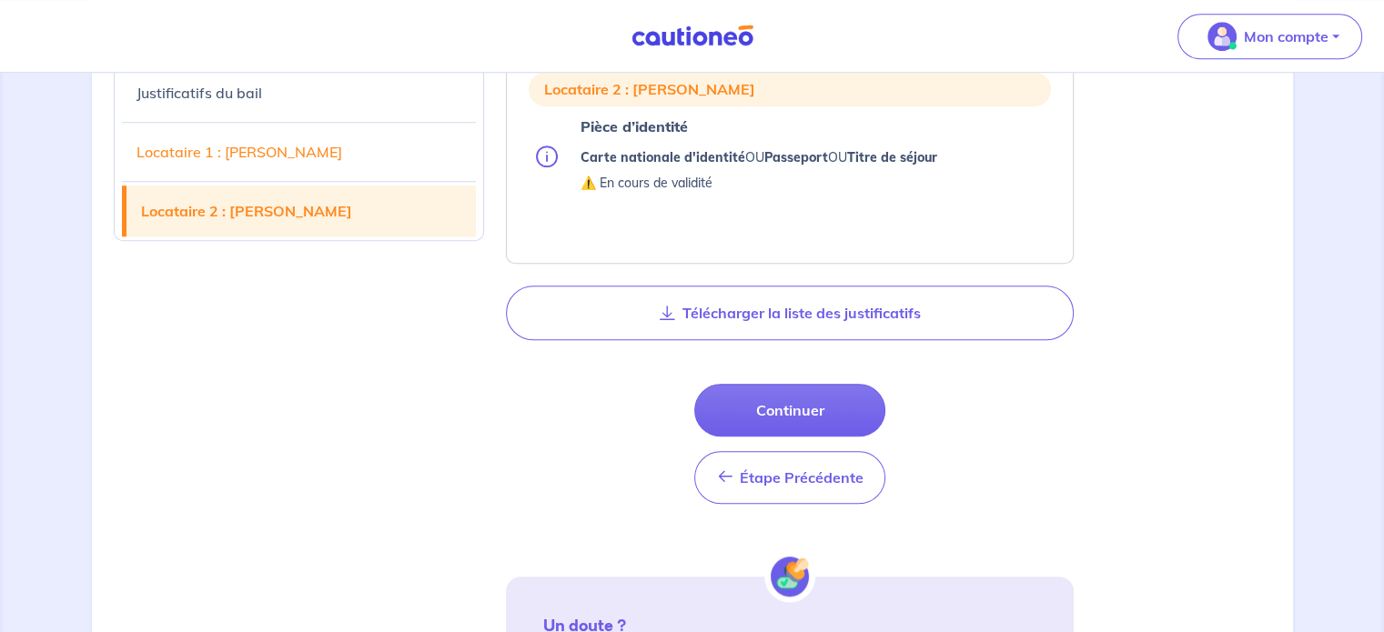
scroll to position [1477, 0]
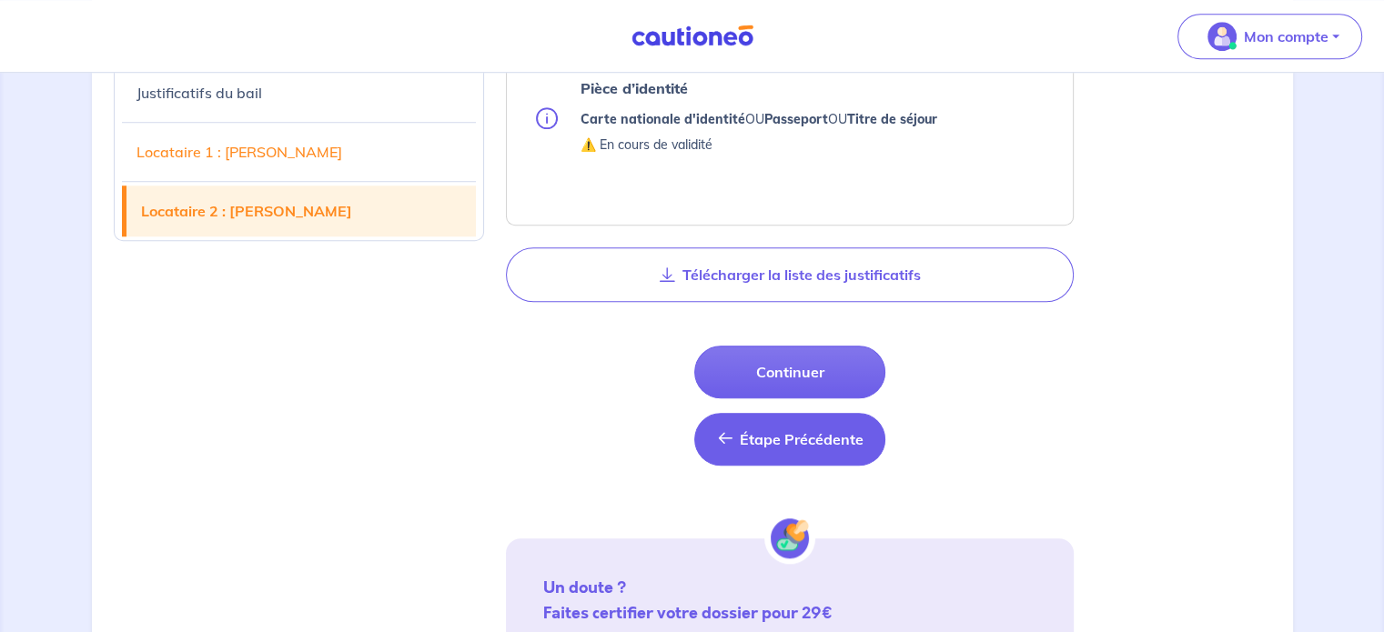
click at [818, 436] on span "Étape Précédente" at bounding box center [801, 439] width 124 height 18
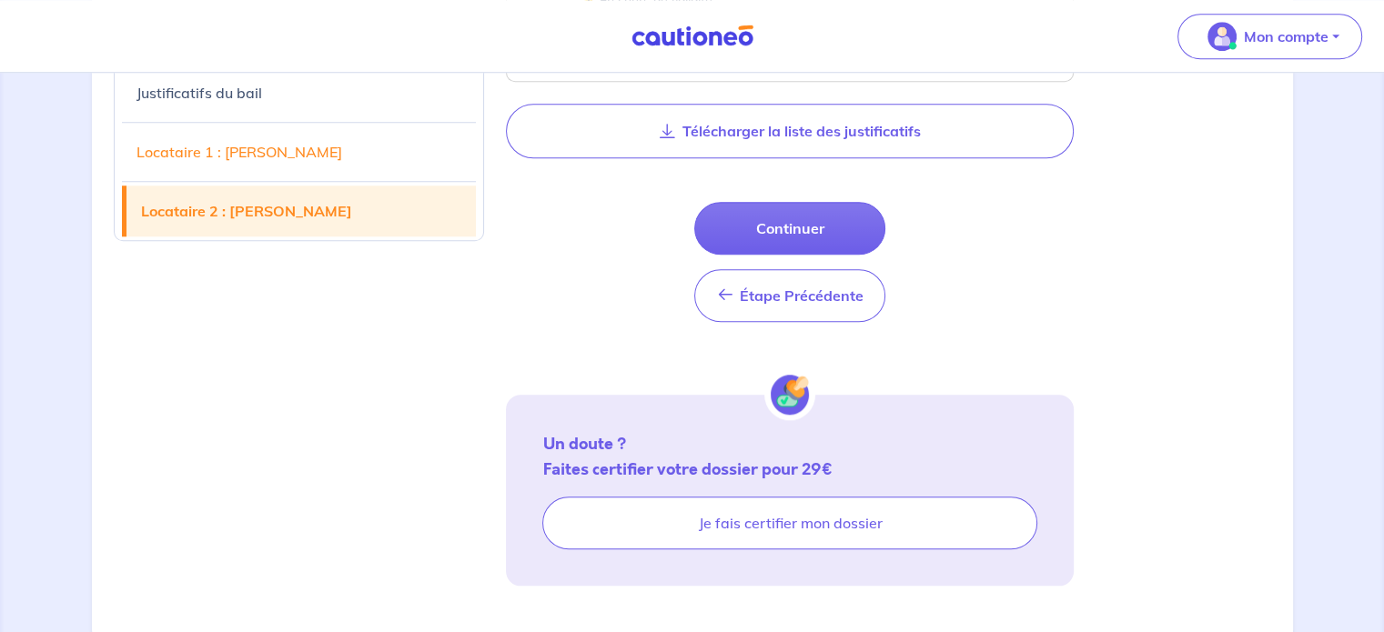
scroll to position [1626, 0]
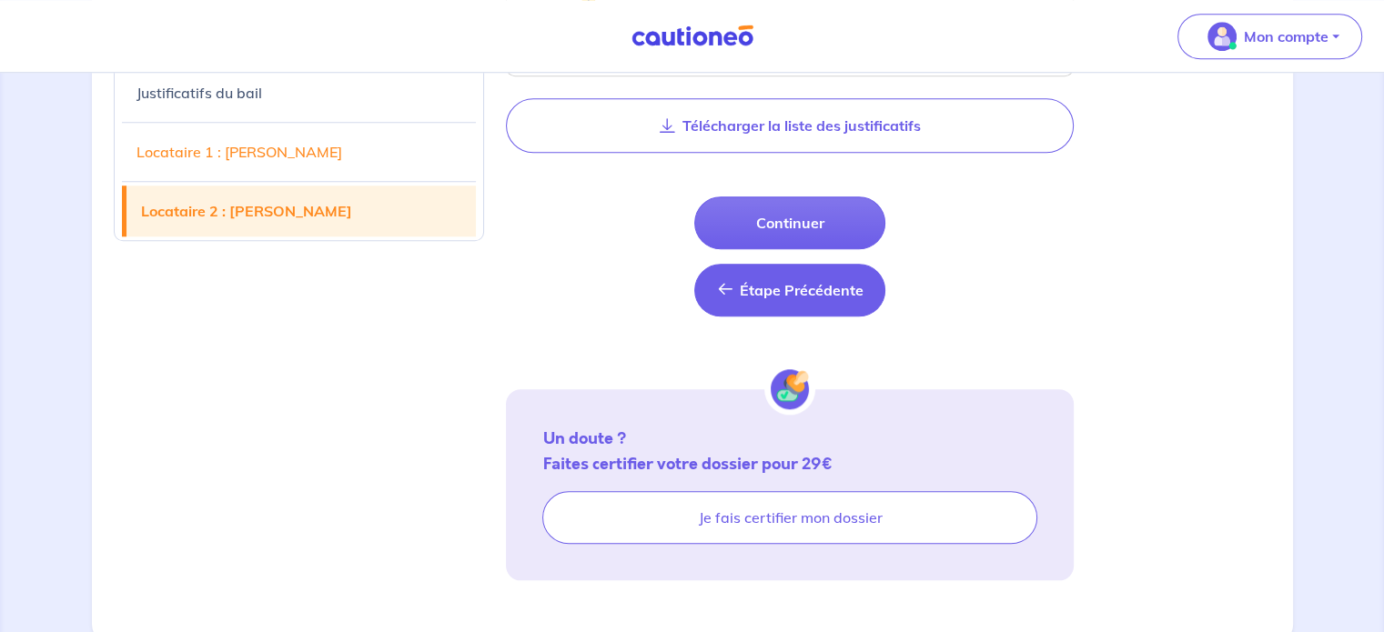
click at [817, 287] on span "Étape Précédente" at bounding box center [801, 290] width 124 height 18
